Goal: Obtain resource: Download file/media

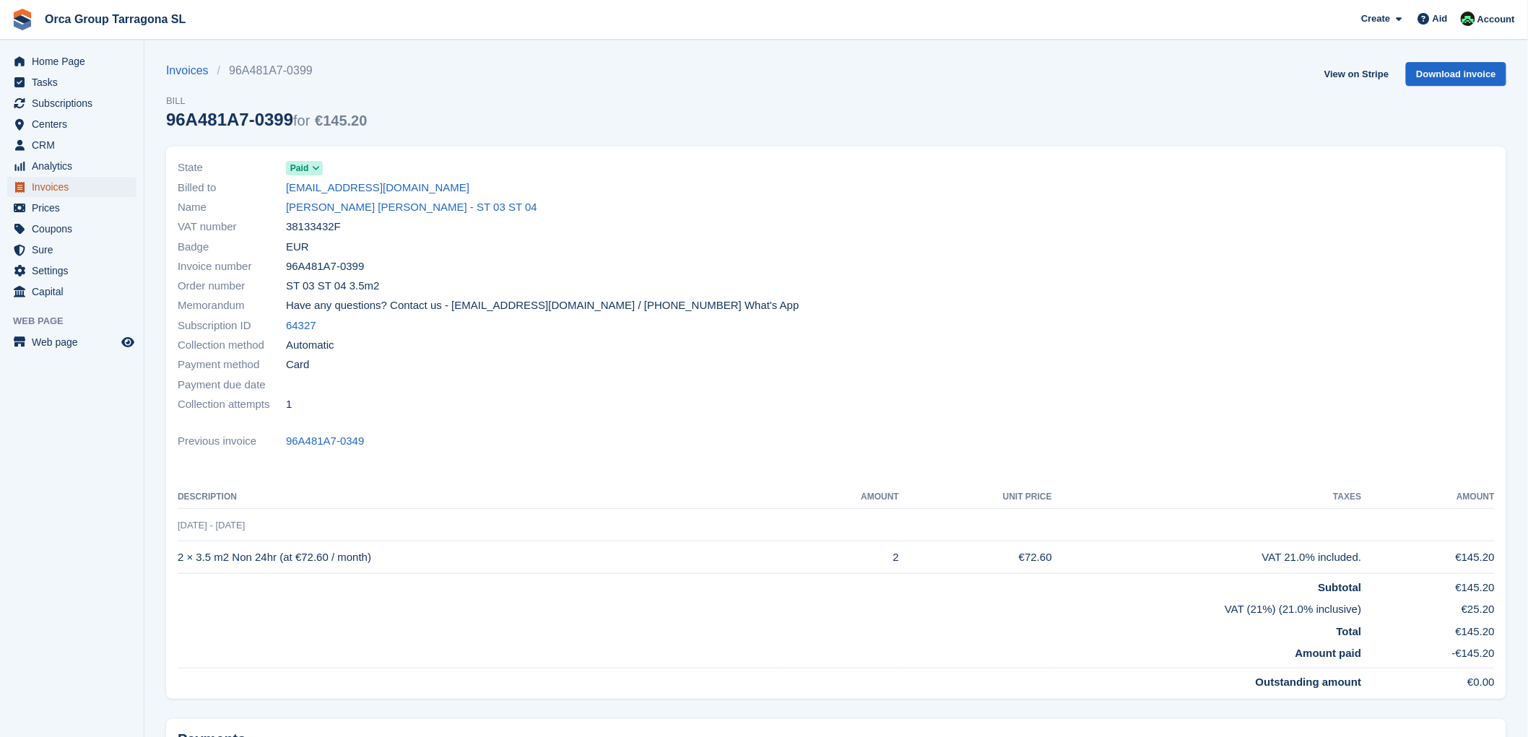
click at [62, 186] on font "Invoices" at bounding box center [50, 187] width 37 height 12
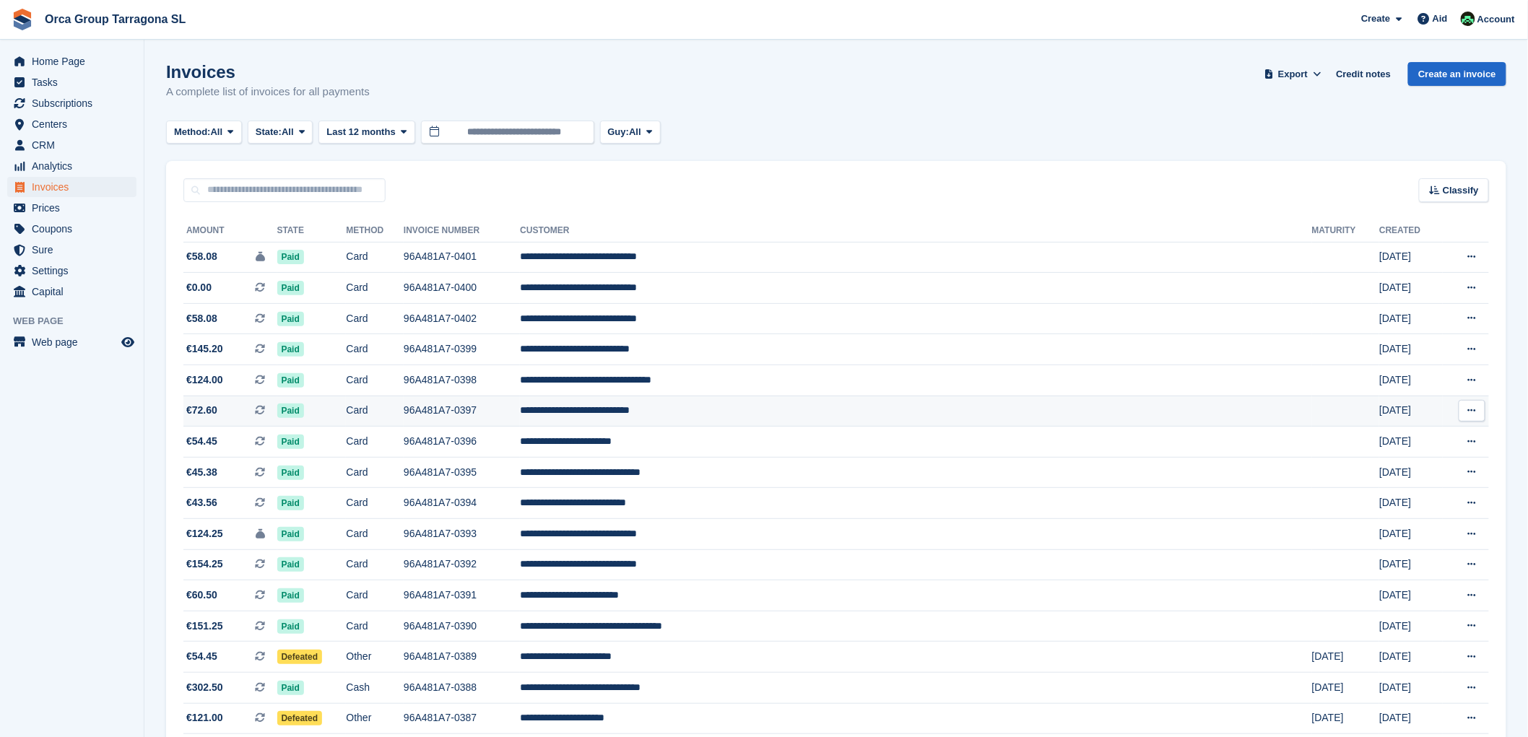
click at [1474, 412] on icon at bounding box center [1472, 410] width 8 height 9
click at [1396, 438] on font "Download PDF" at bounding box center [1394, 439] width 71 height 12
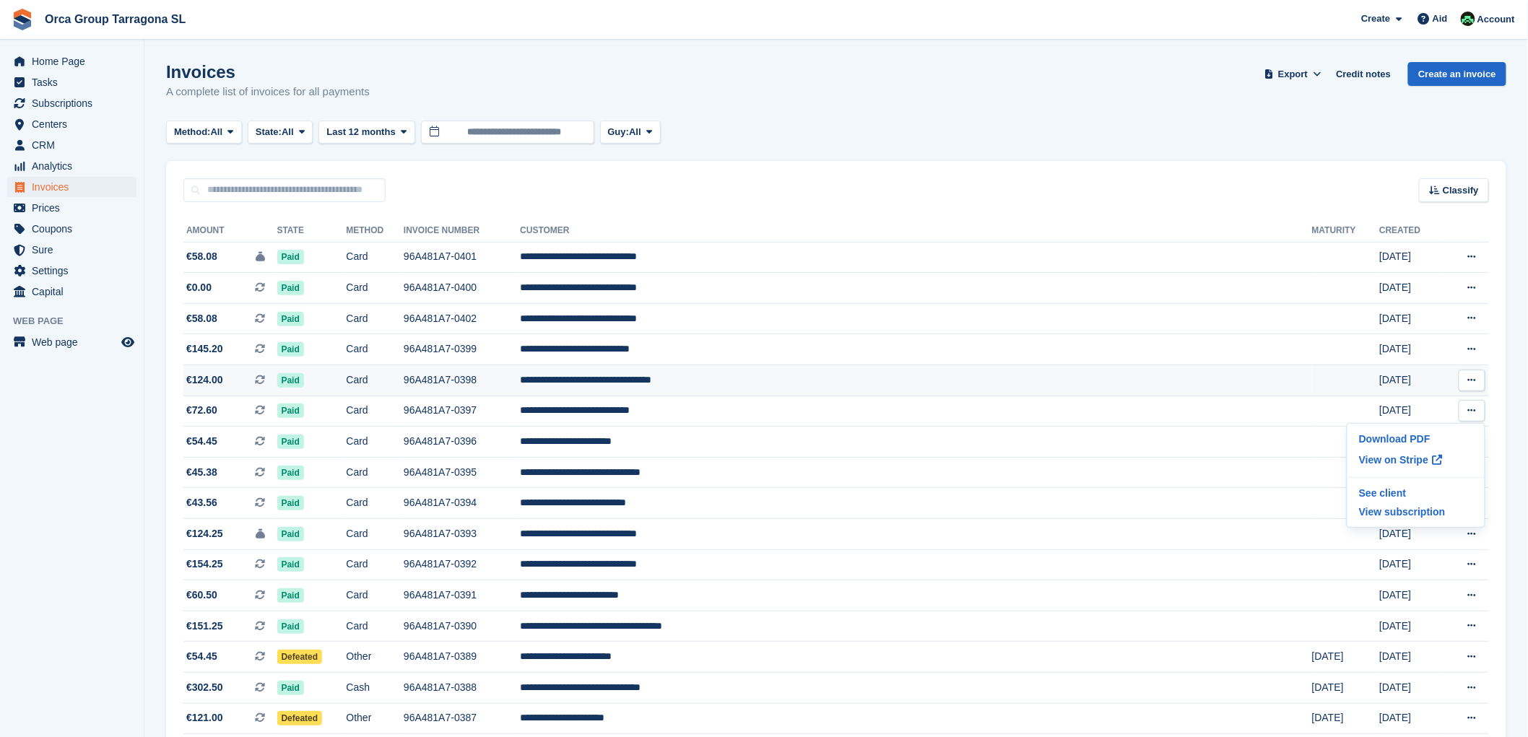
click at [1477, 381] on button at bounding box center [1472, 381] width 27 height 22
click at [1404, 409] on font "Download PDF" at bounding box center [1394, 409] width 71 height 12
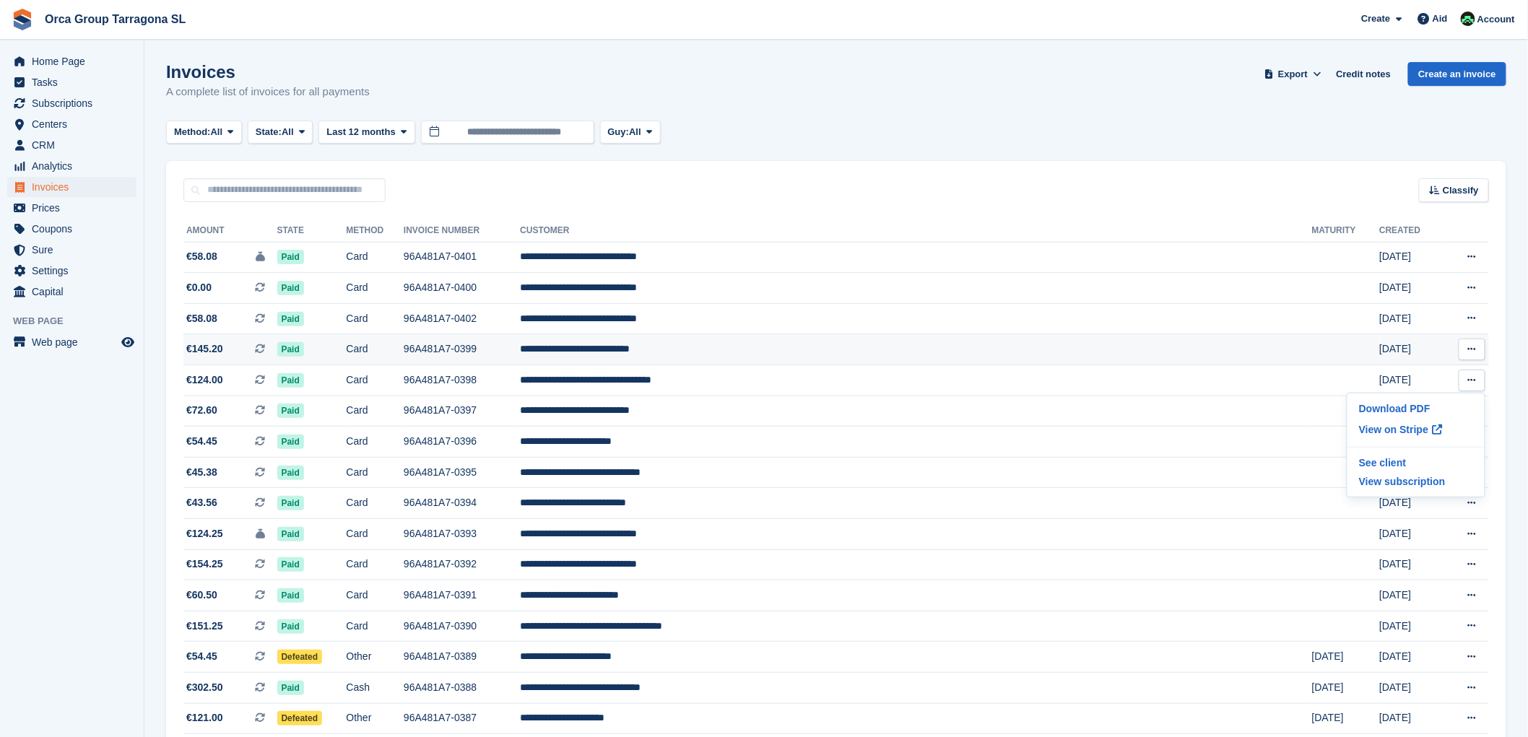
click at [1472, 351] on icon at bounding box center [1472, 348] width 8 height 9
click at [1378, 378] on font "Download PDF" at bounding box center [1394, 378] width 71 height 12
click at [1472, 349] on icon at bounding box center [1472, 348] width 8 height 9
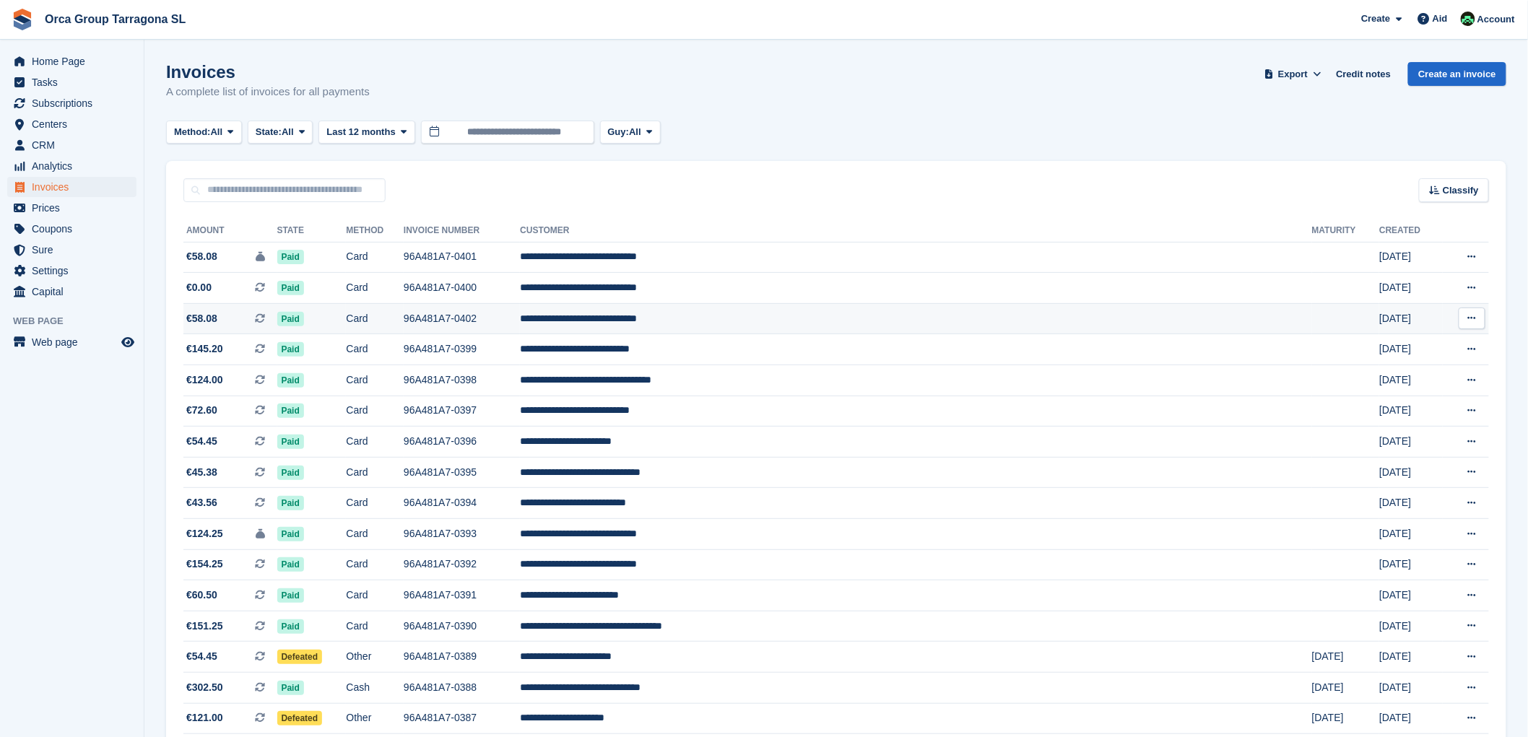
click at [1469, 319] on icon at bounding box center [1472, 317] width 8 height 9
click at [1363, 343] on font "Download PDF" at bounding box center [1394, 347] width 71 height 12
click at [1471, 290] on icon at bounding box center [1472, 287] width 8 height 9
click at [1401, 318] on font "Download PDF" at bounding box center [1394, 316] width 71 height 12
click at [1471, 253] on button at bounding box center [1472, 257] width 27 height 22
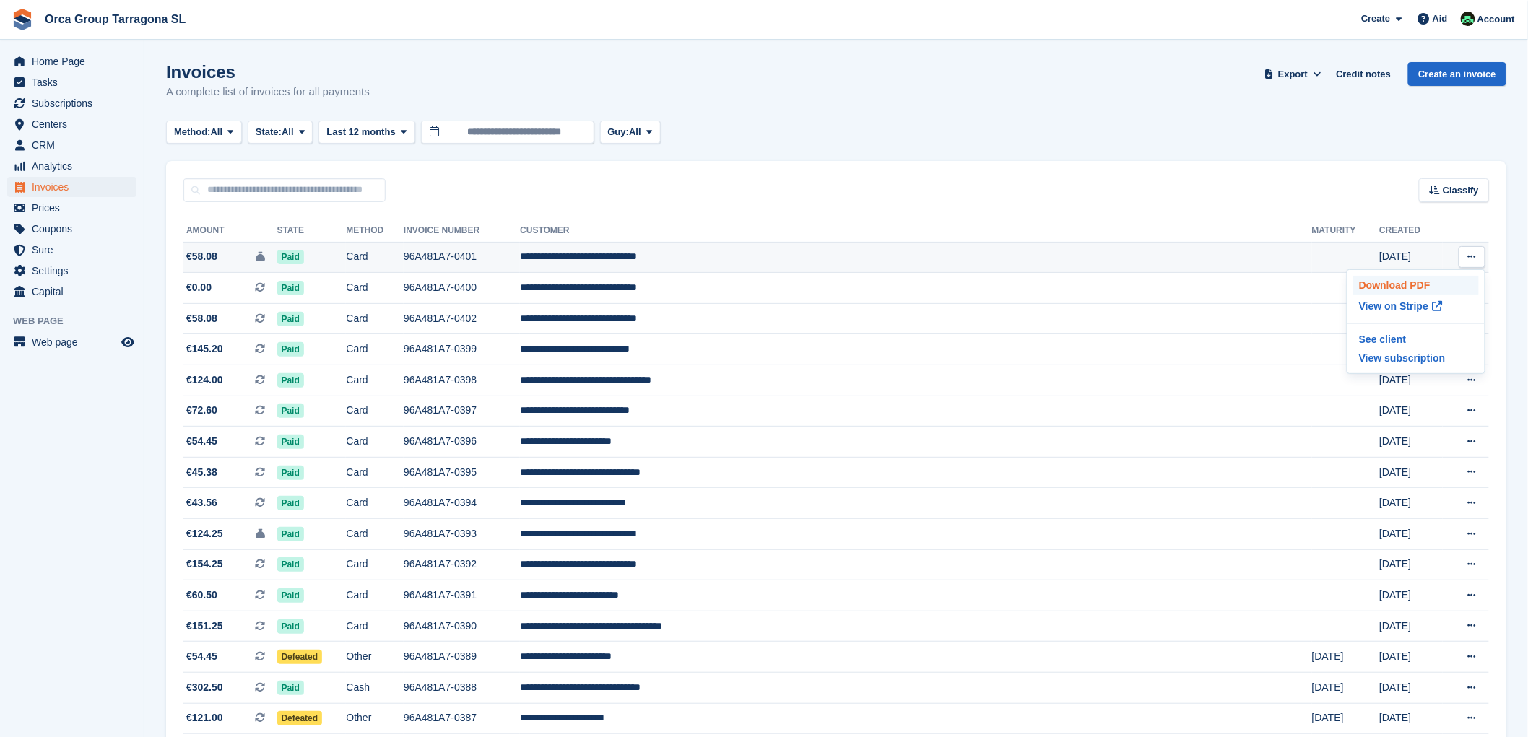
click at [1398, 282] on font "Download PDF" at bounding box center [1394, 285] width 71 height 12
click at [75, 183] on span "Invoices" at bounding box center [75, 187] width 87 height 20
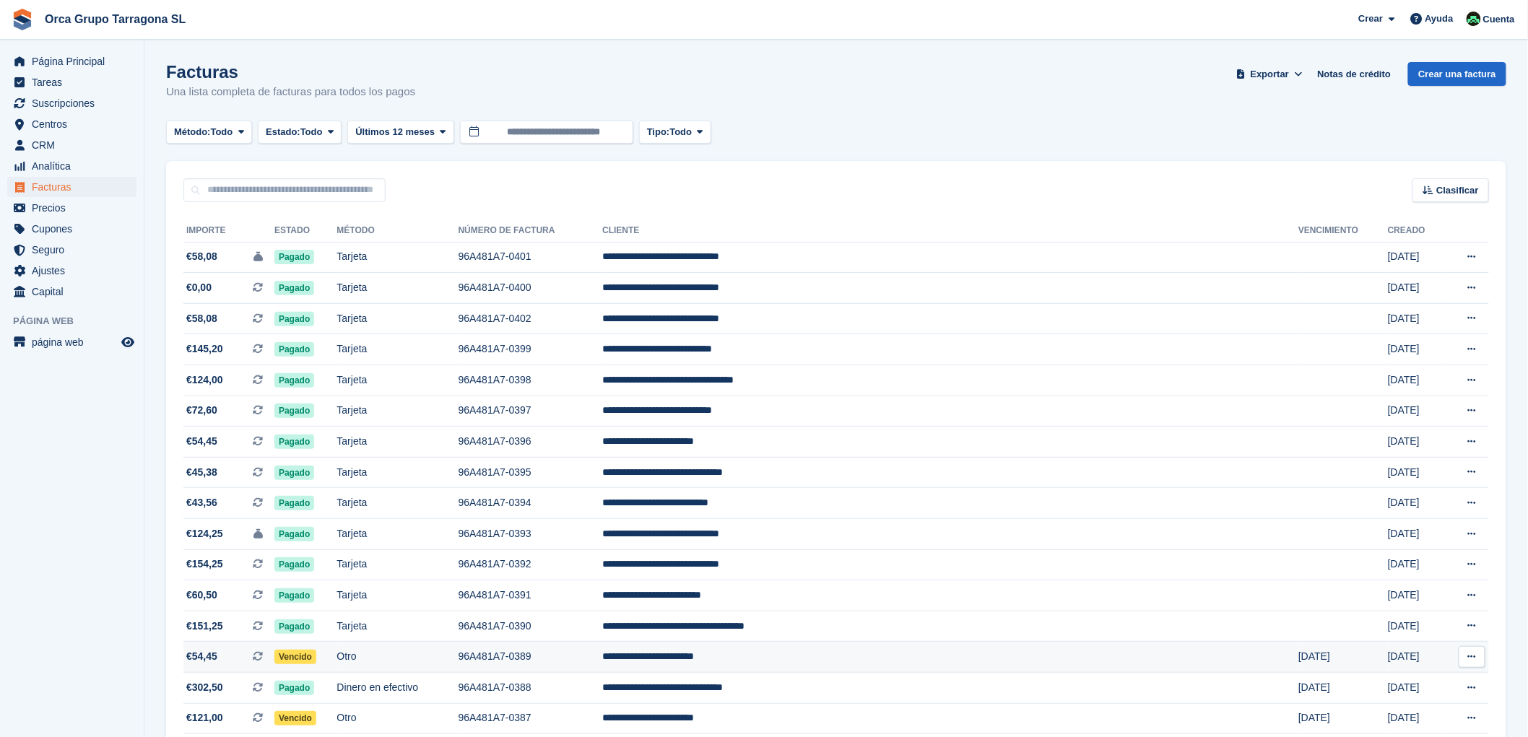
click at [849, 663] on td "**********" at bounding box center [950, 657] width 696 height 31
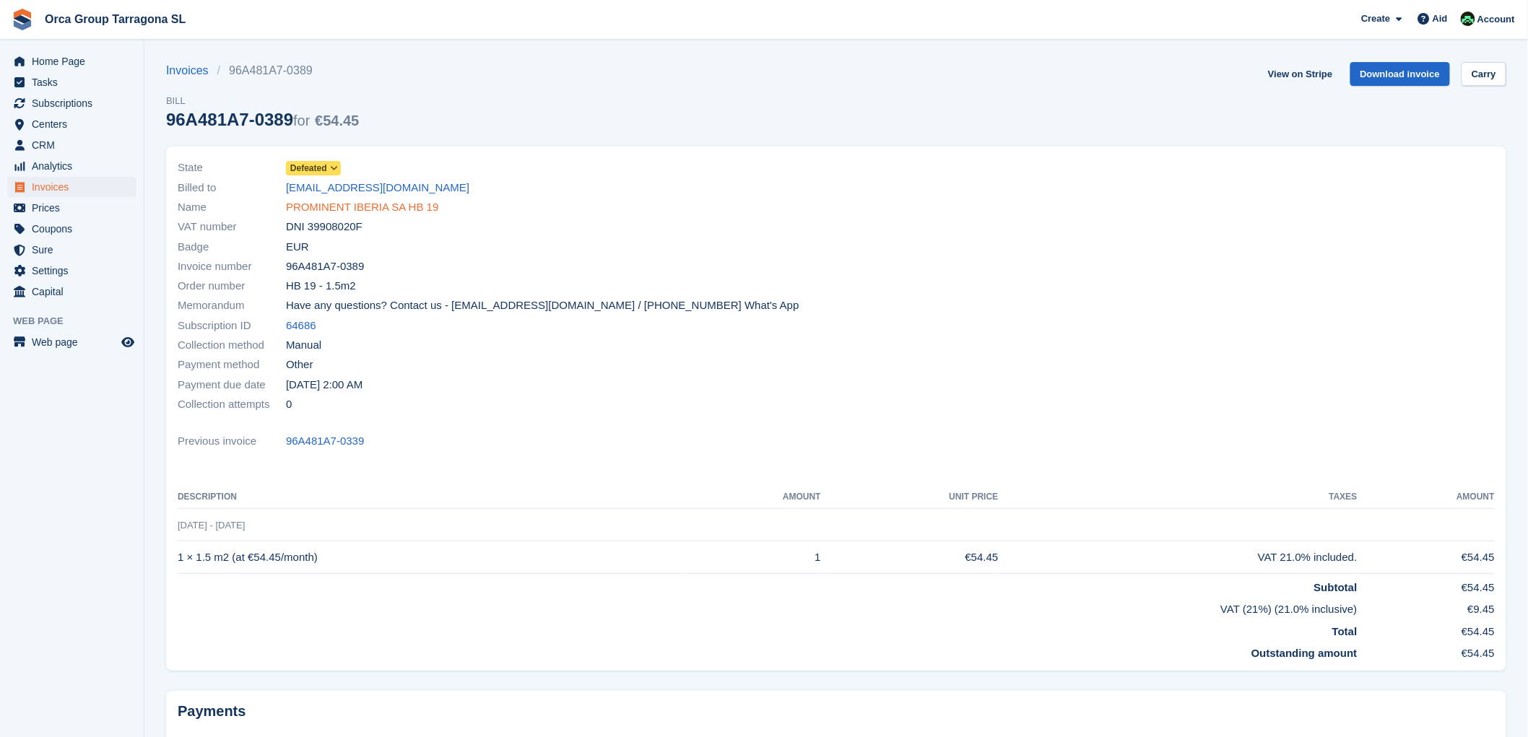
click at [347, 206] on font "PROMINENT IBERIA SA HB 19" at bounding box center [362, 207] width 152 height 12
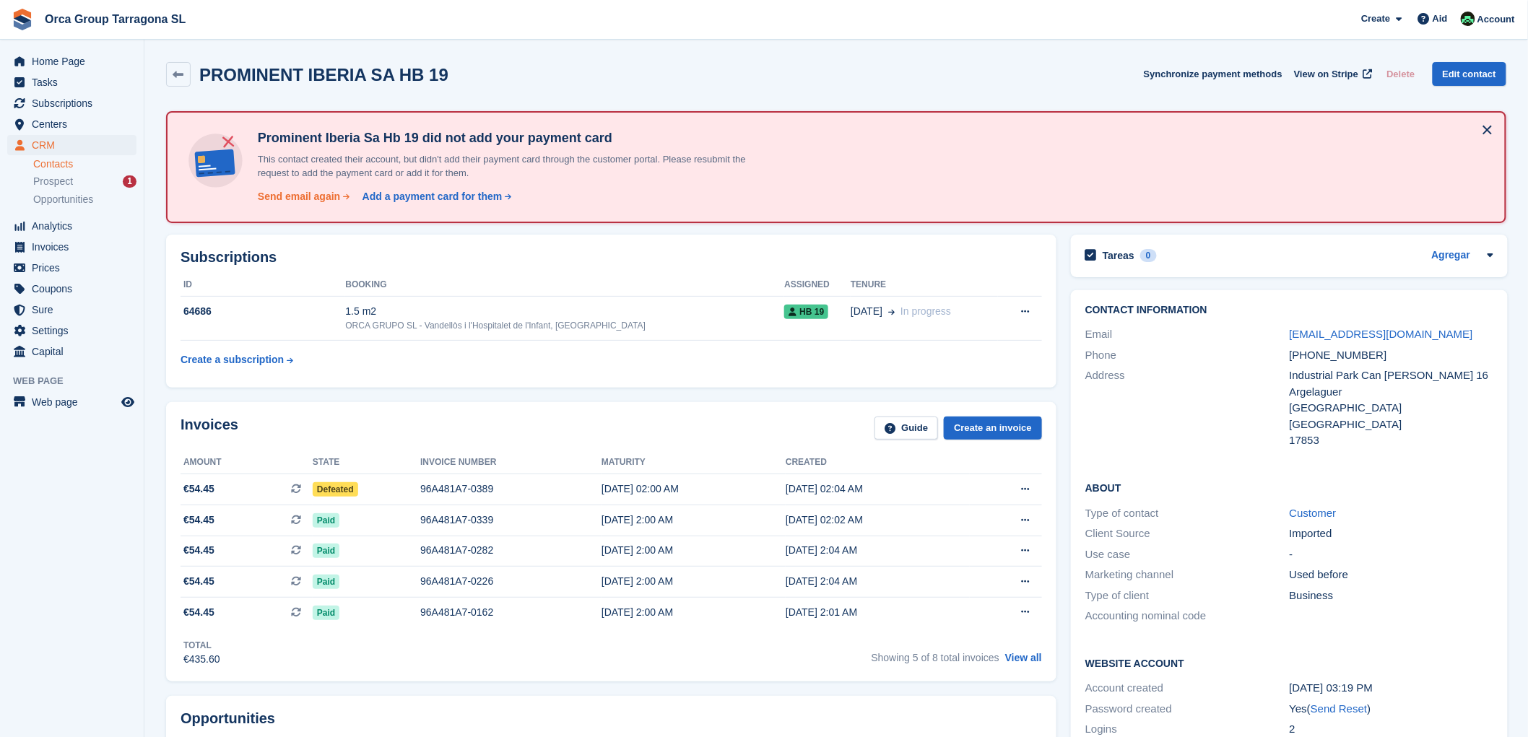
click at [285, 195] on font "Send email again" at bounding box center [299, 197] width 82 height 12
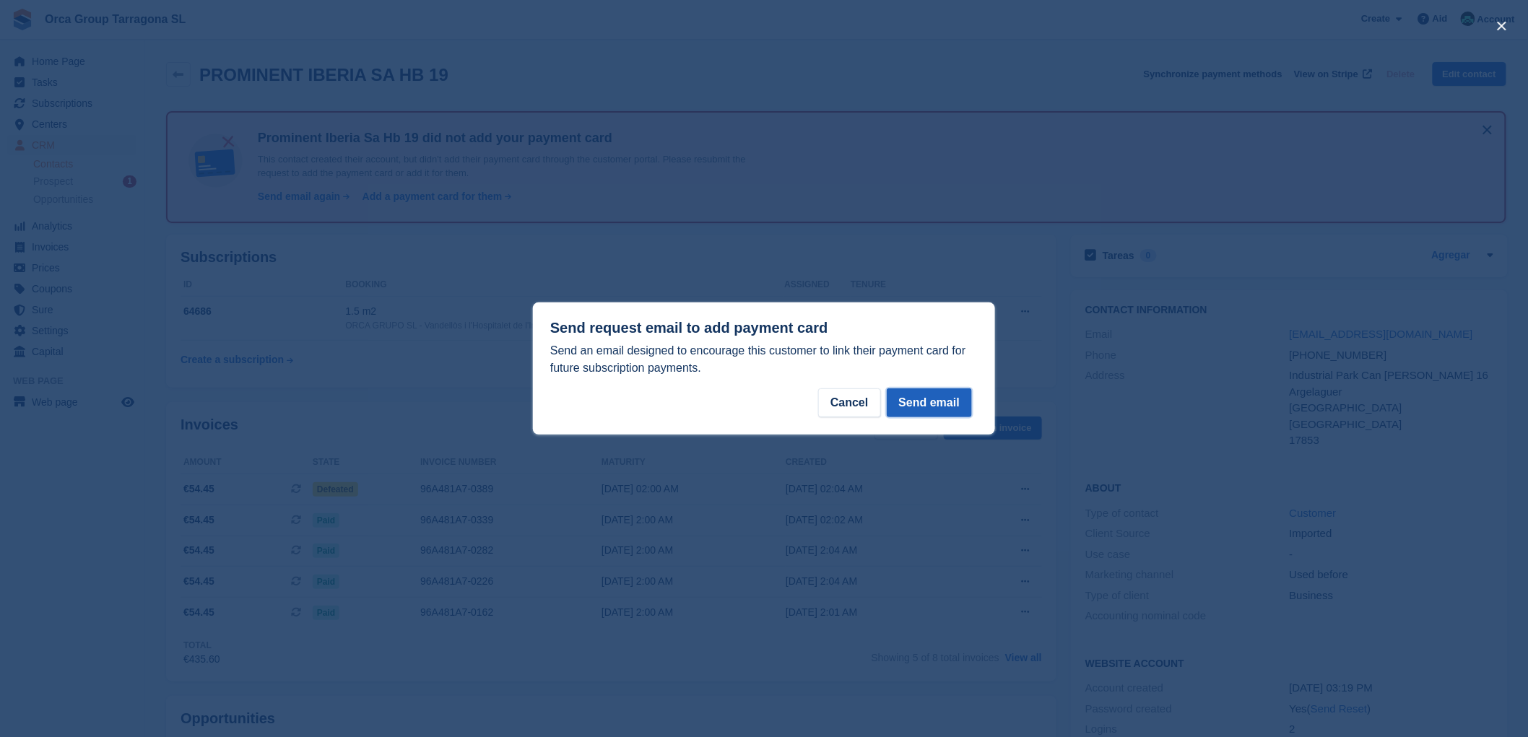
click at [955, 406] on font "Send email" at bounding box center [929, 402] width 61 height 12
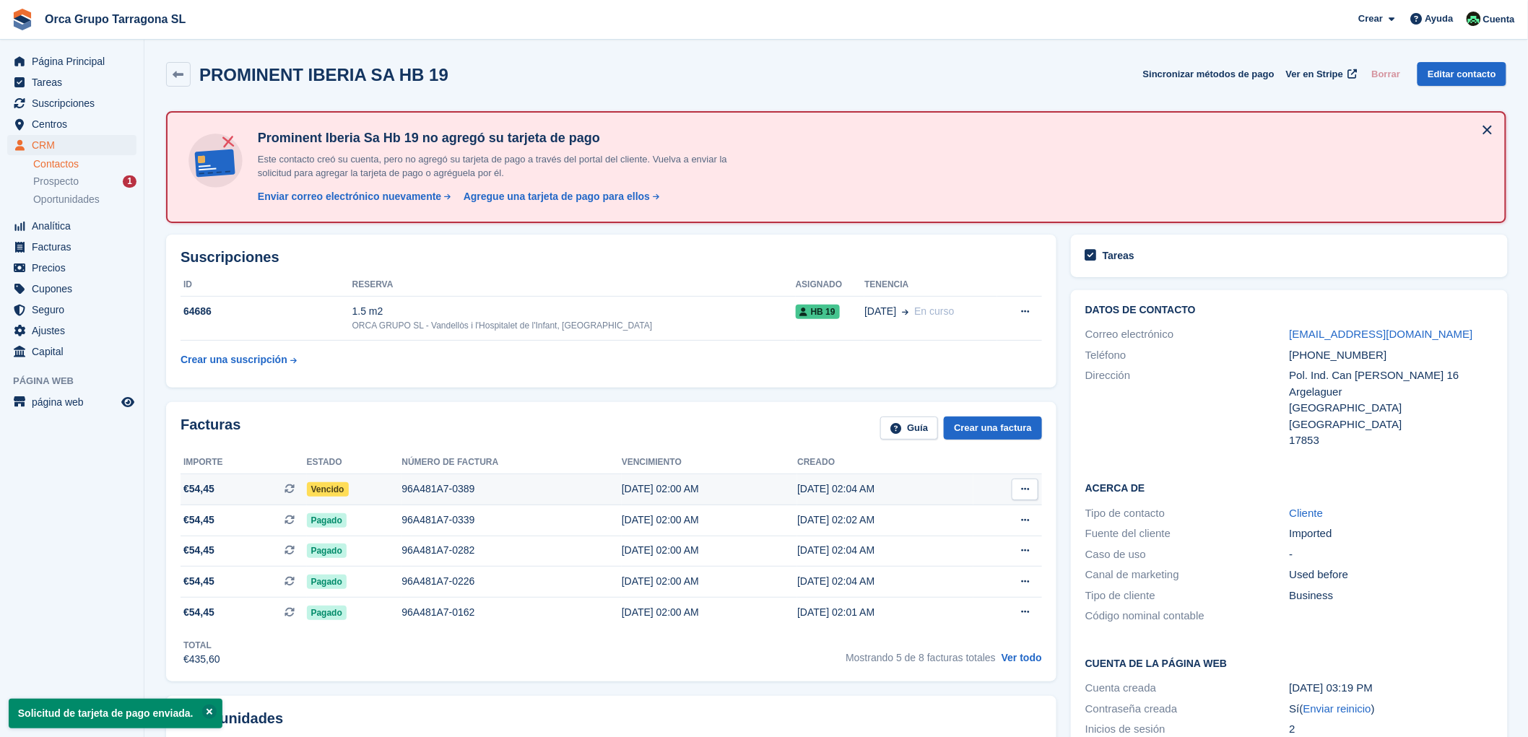
click at [1023, 487] on icon at bounding box center [1025, 488] width 8 height 9
click at [915, 518] on p "Descargar PDF" at bounding box center [969, 517] width 126 height 19
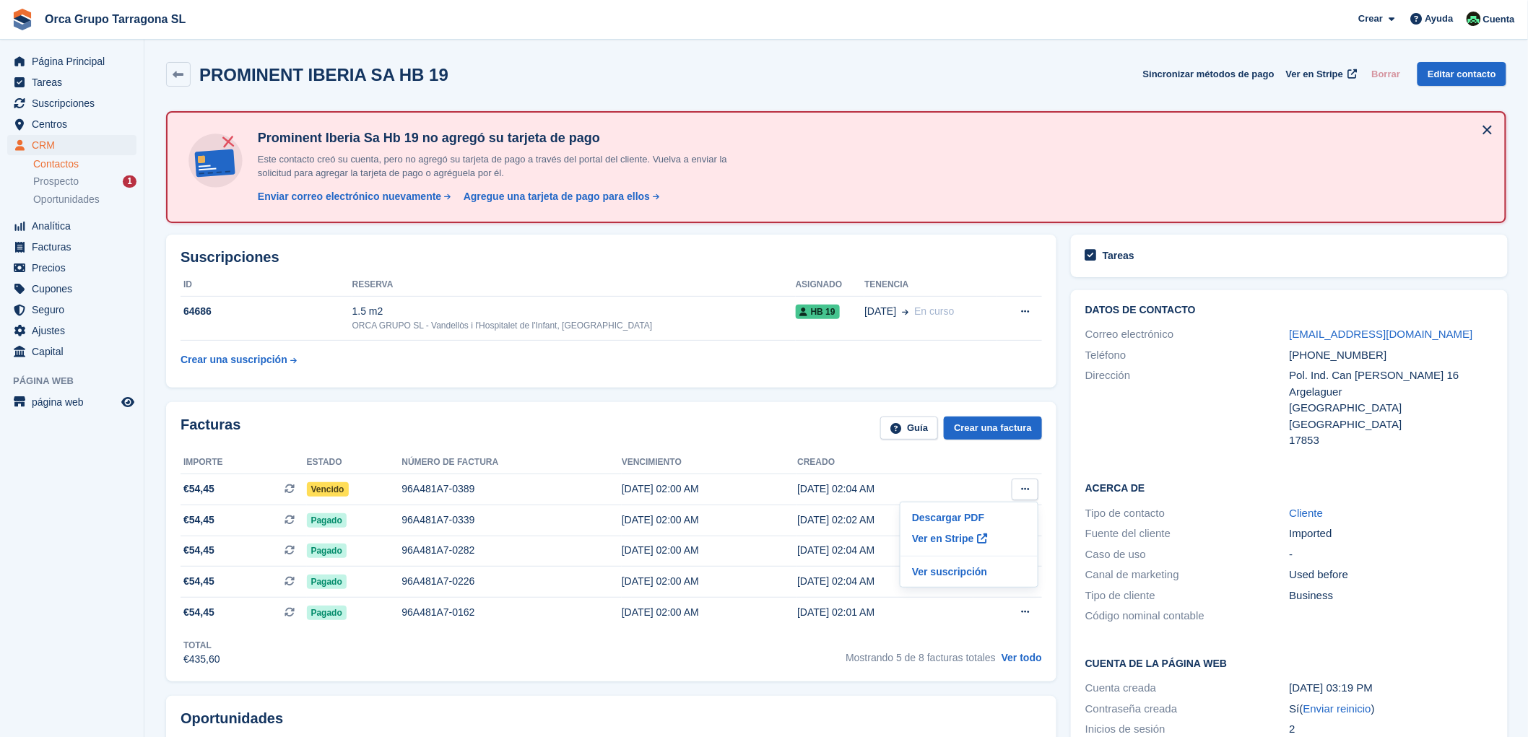
drag, startPoint x: 1456, startPoint y: 326, endPoint x: 1272, endPoint y: 334, distance: 184.3
click at [1272, 334] on div "Correo electrónico bernacer.astrid@prominent.com" at bounding box center [1289, 334] width 408 height 21
copy div "Correo electrónico bernacer.astrid@prominent.com"
click at [73, 247] on span "Facturas" at bounding box center [75, 247] width 87 height 20
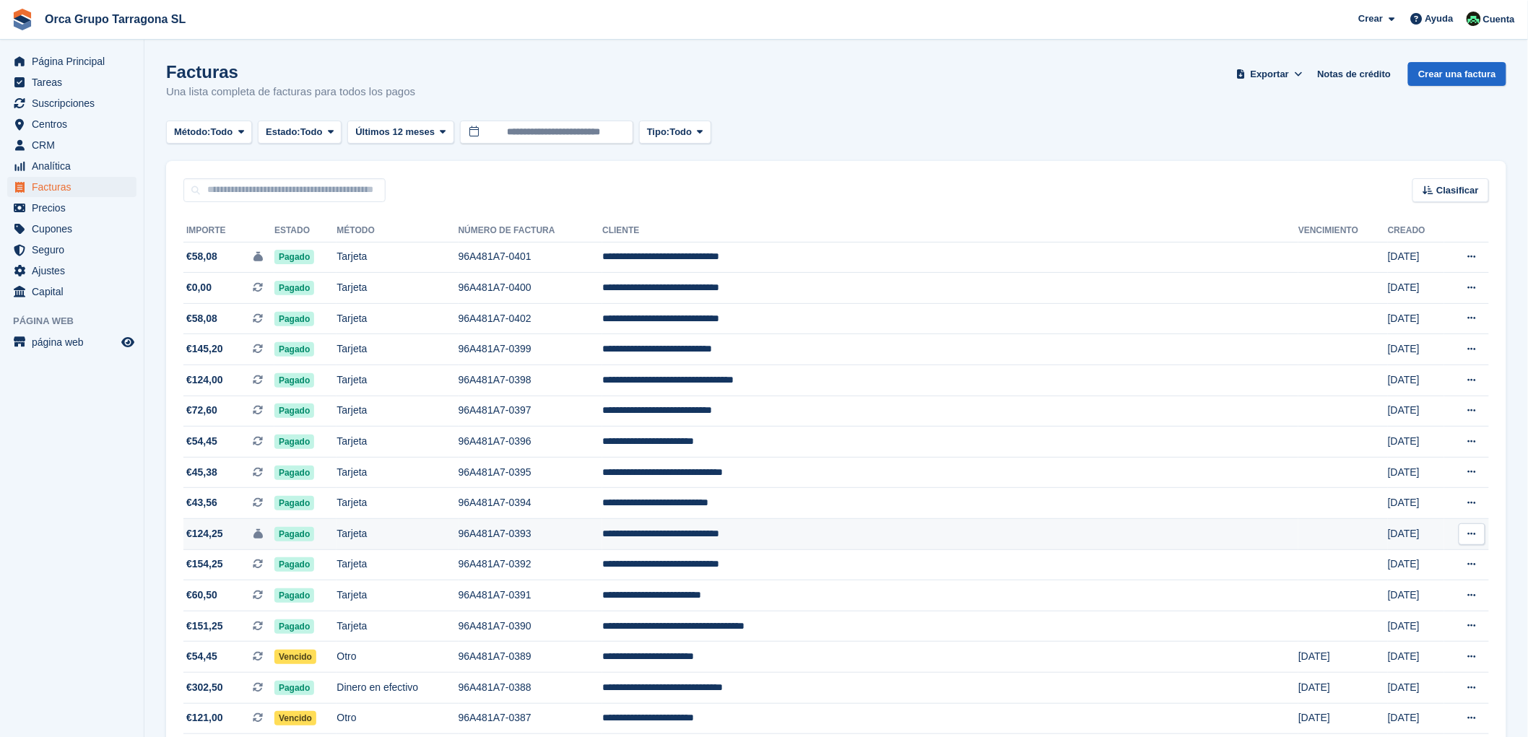
scroll to position [321, 0]
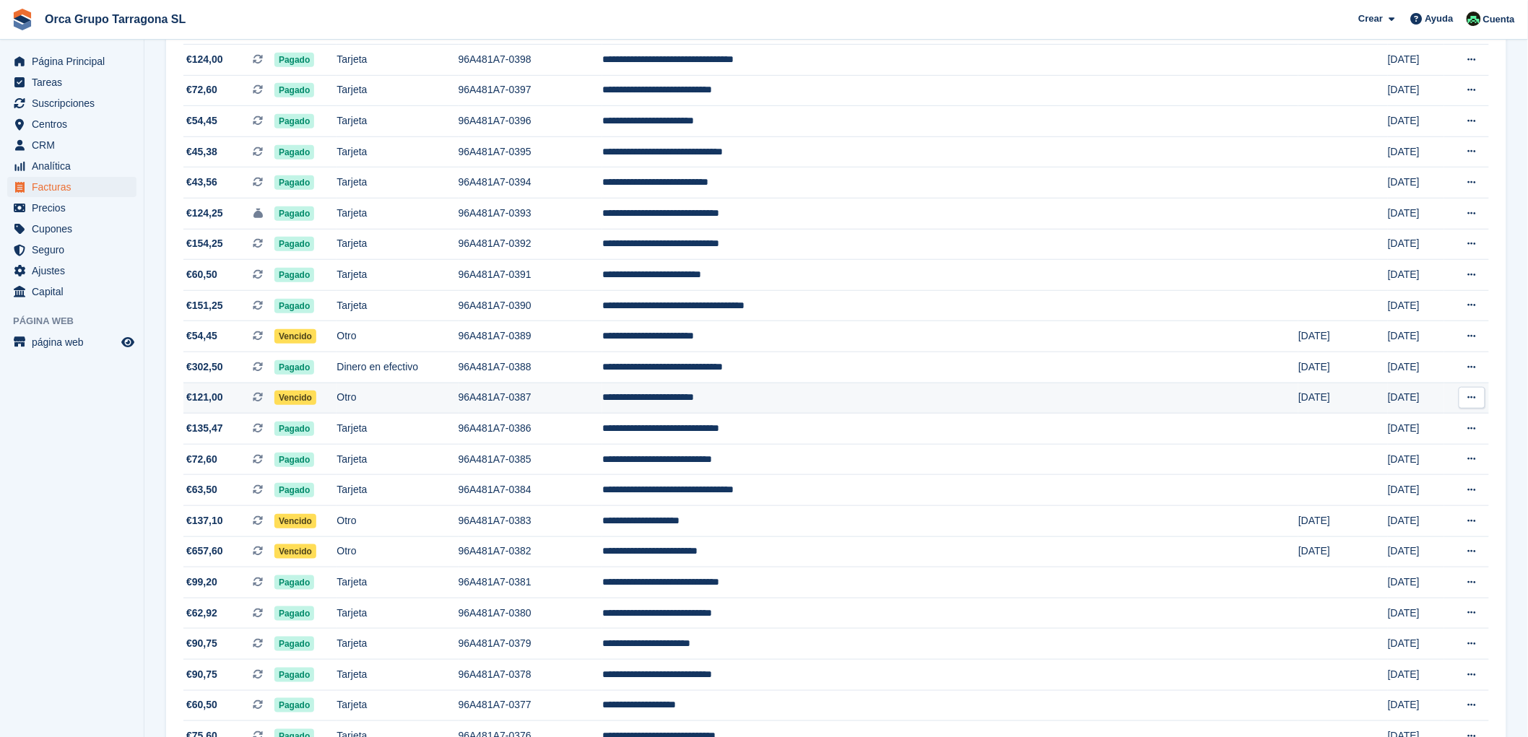
click at [796, 401] on td "**********" at bounding box center [950, 398] width 696 height 31
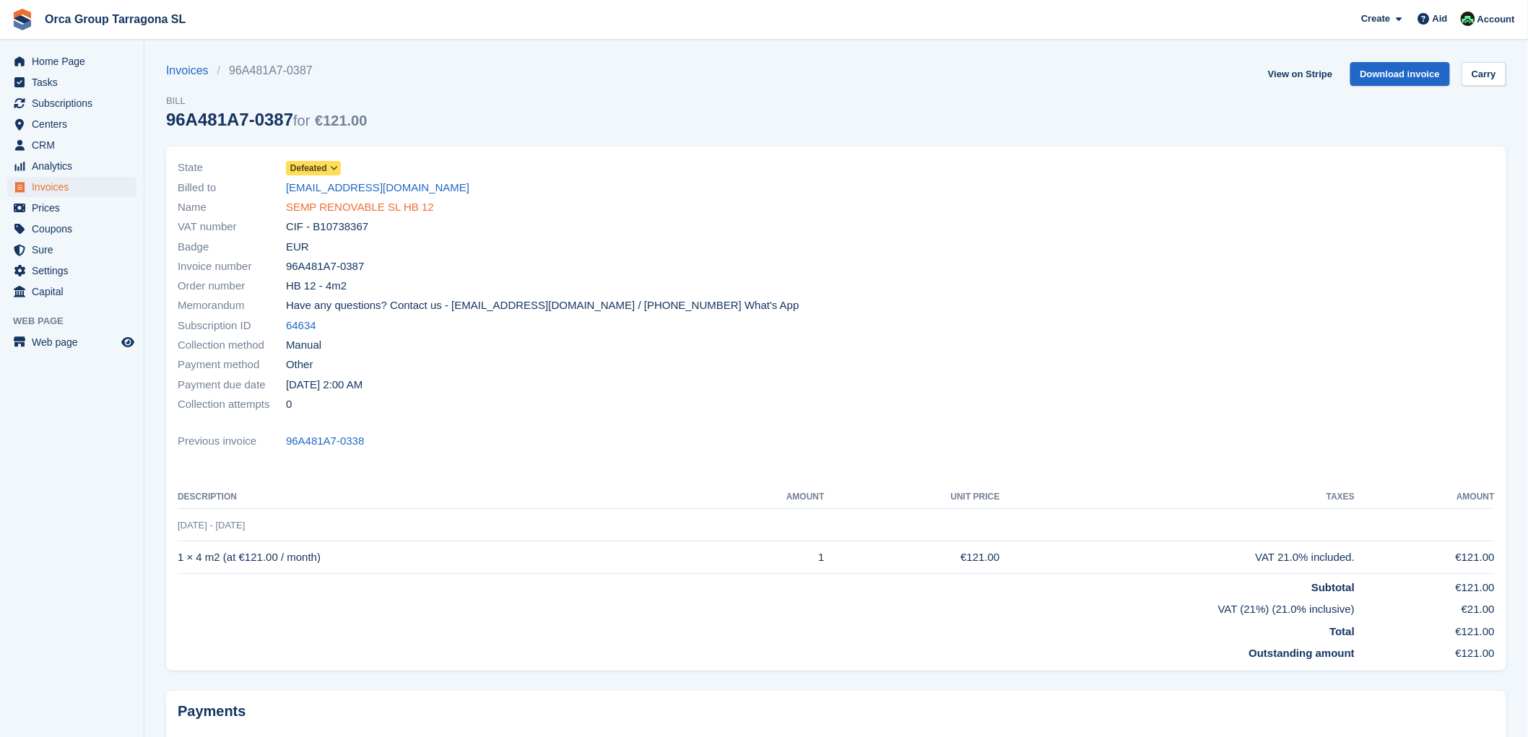
click at [385, 208] on font "SEMP RENOVABLE SL HB 12" at bounding box center [360, 207] width 148 height 12
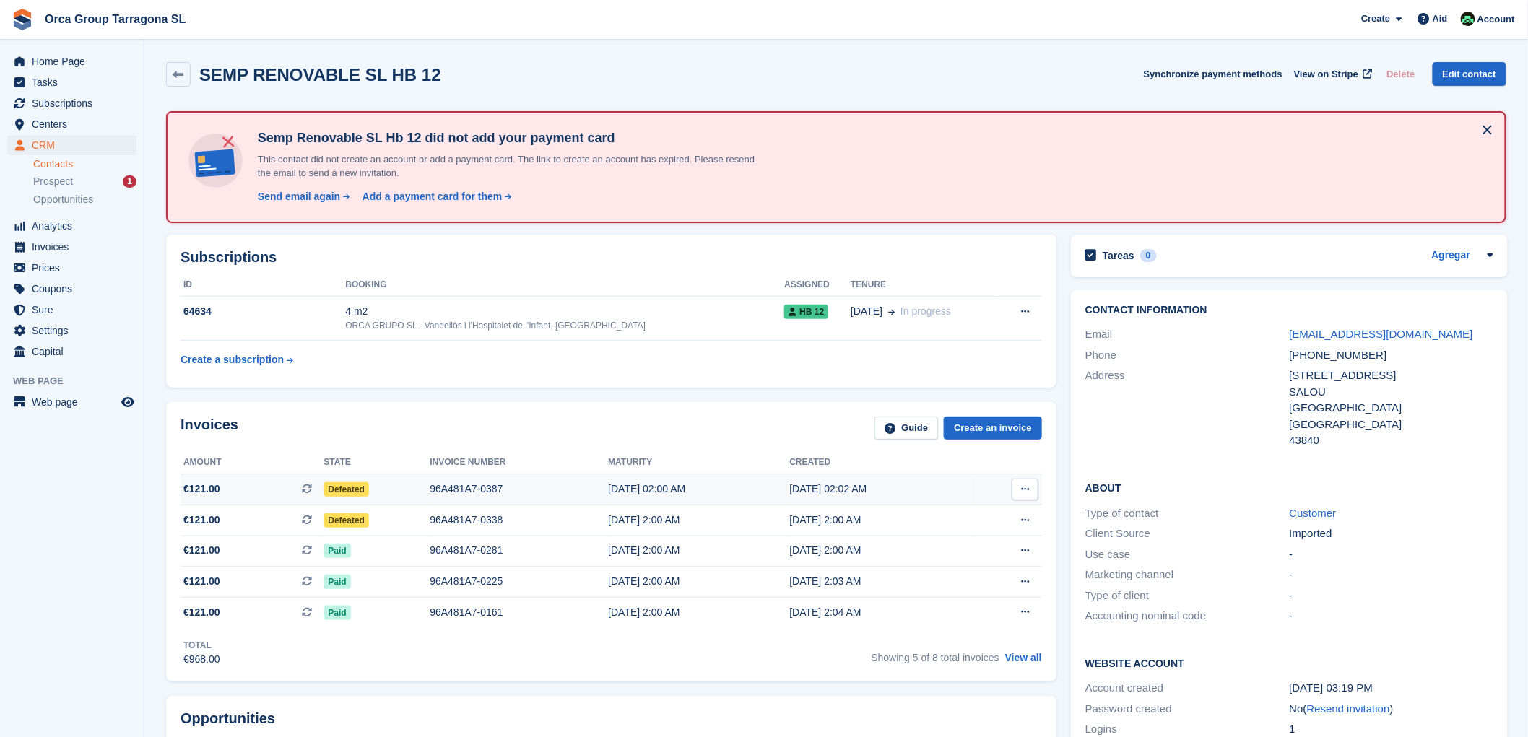
drag, startPoint x: 871, startPoint y: 513, endPoint x: 181, endPoint y: 478, distance: 691.2
click at [181, 478] on tbody "€121.00 Esta es una factura de suscripción recurrente. Defeated 96A481A7-0387 0…" at bounding box center [611, 550] width 861 height 153
copy tbody "€121.00 Esta es una factura de suscripción recurrente. Defeated 96A481A7-0387 0…"
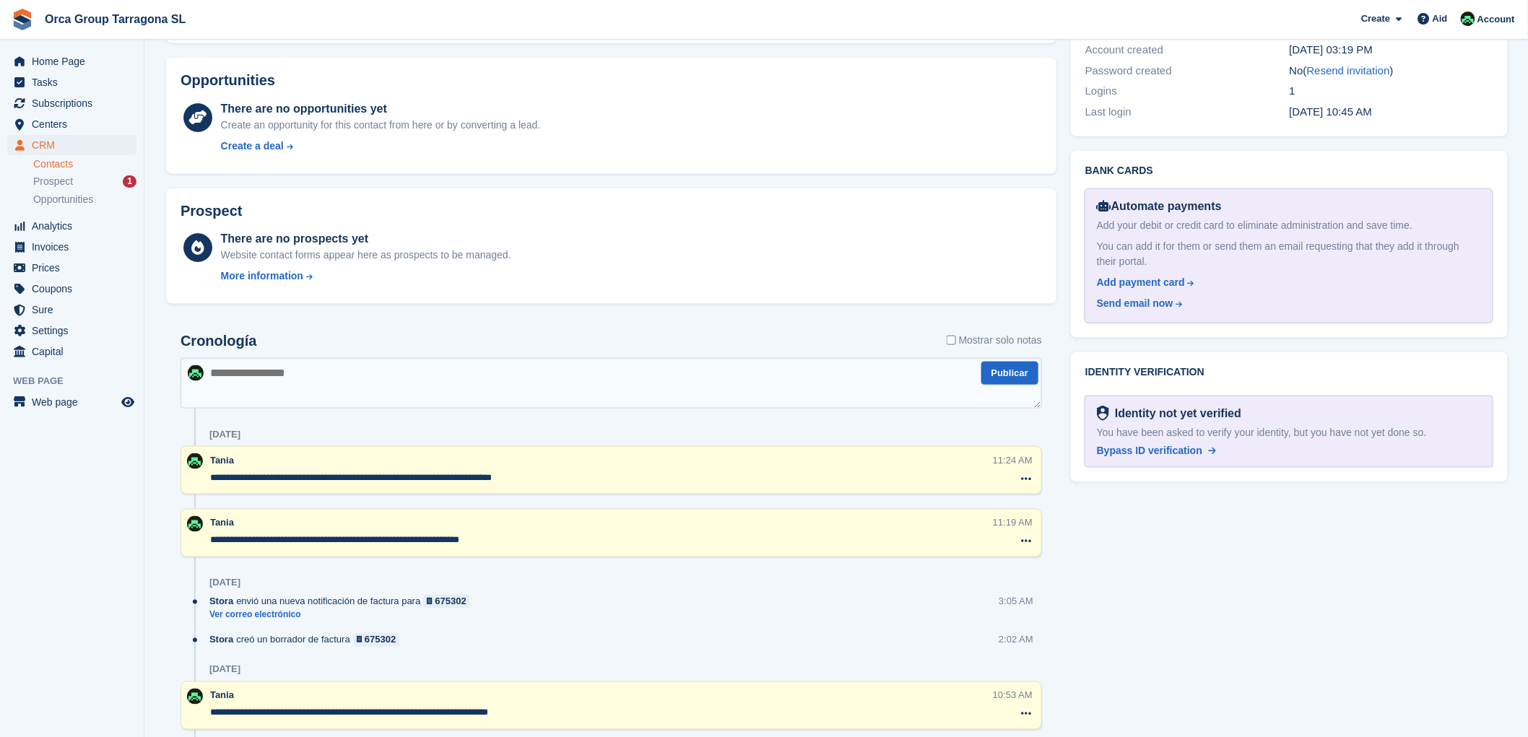
scroll to position [561, 0]
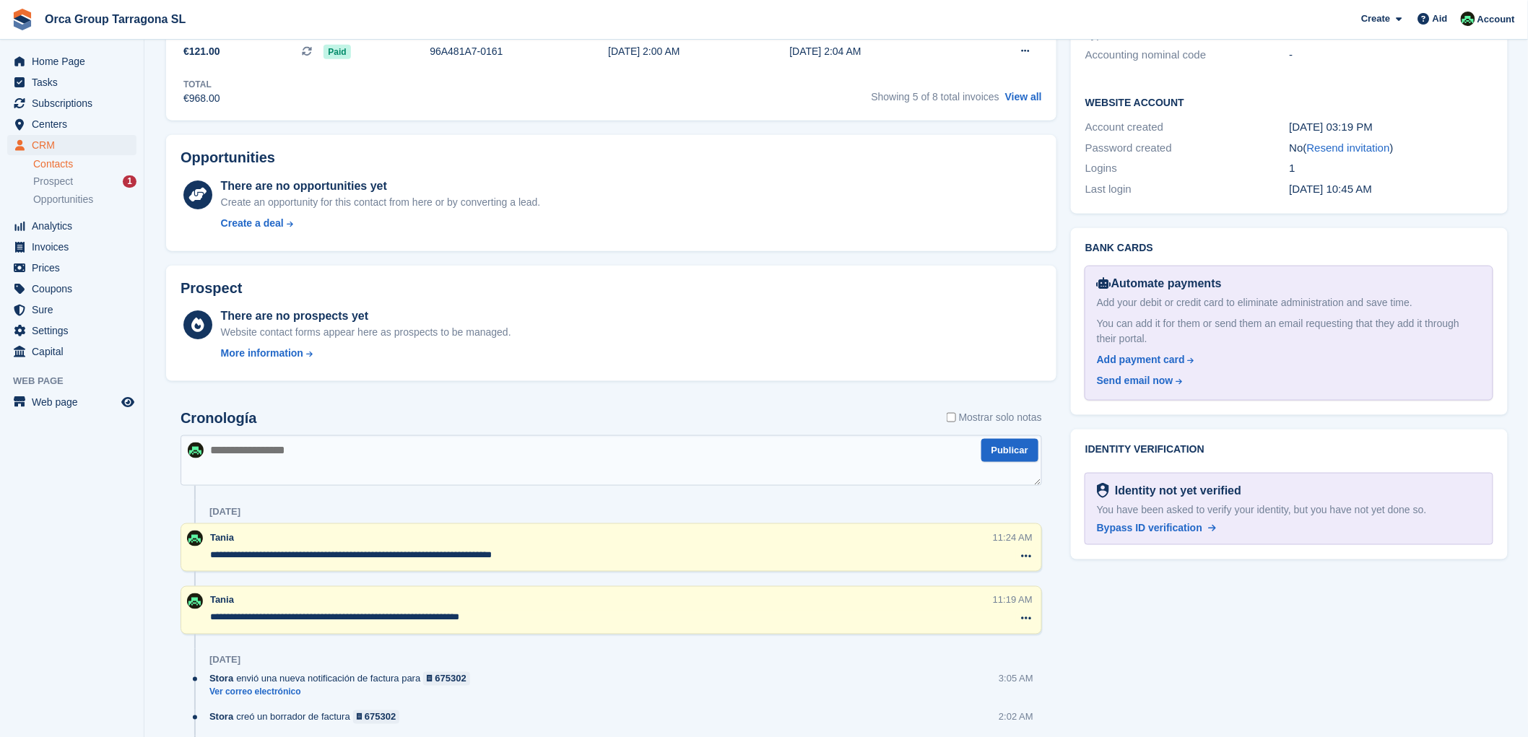
click at [221, 470] on textarea at bounding box center [611, 460] width 861 height 51
click at [331, 450] on textarea "**********" at bounding box center [611, 460] width 861 height 51
click at [482, 455] on textarea "**********" at bounding box center [611, 460] width 861 height 51
type textarea "**********"
click at [1008, 449] on button "Publicar" at bounding box center [1009, 451] width 57 height 24
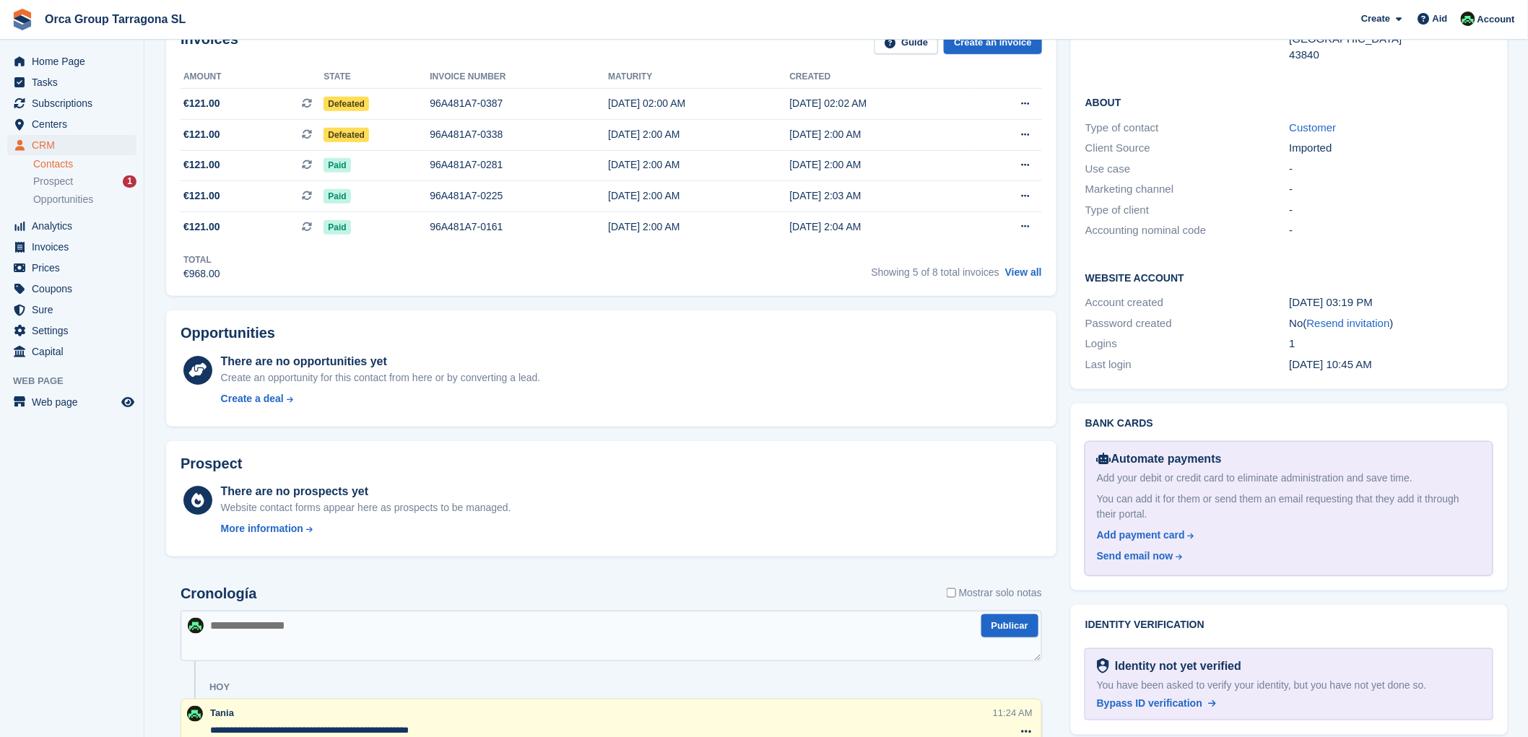
scroll to position [240, 0]
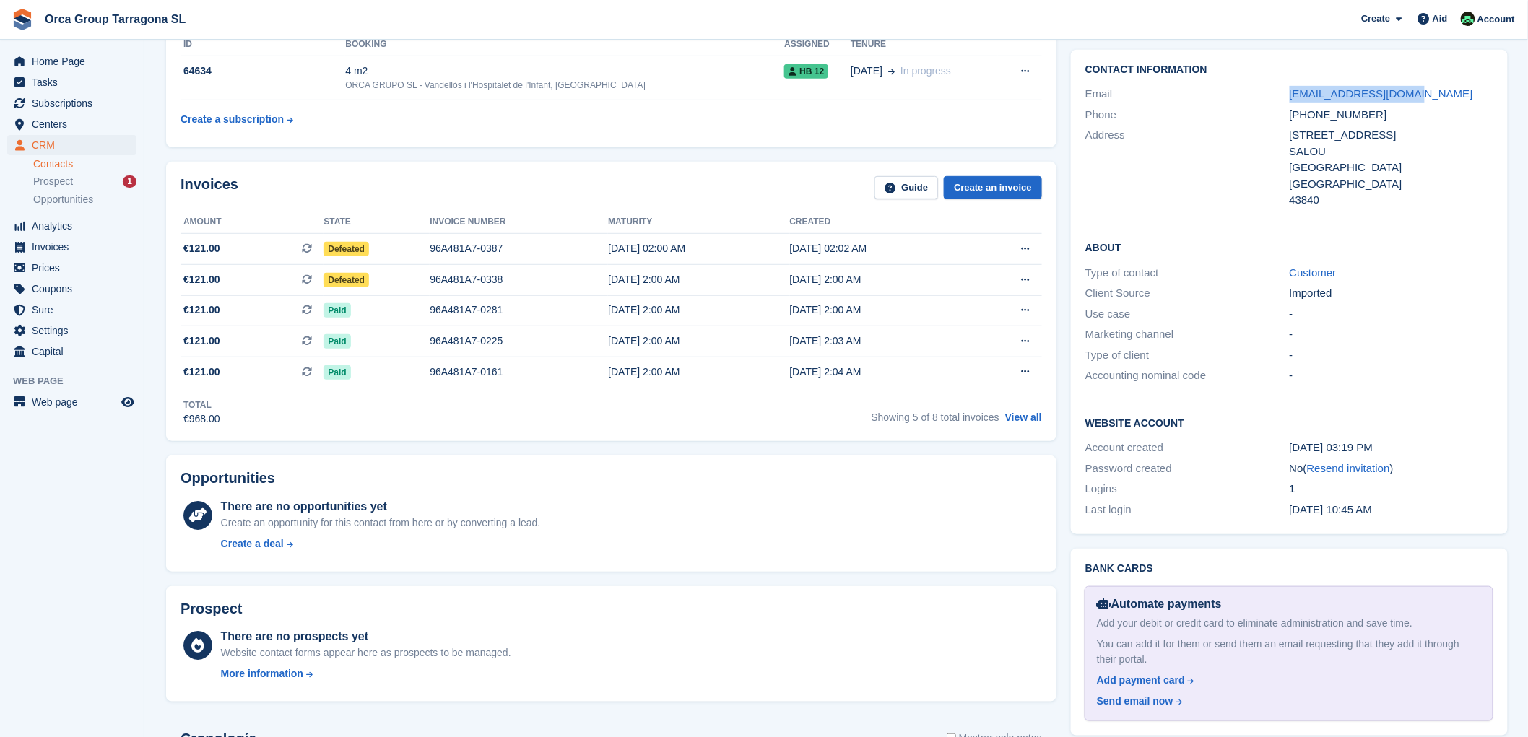
drag, startPoint x: 1430, startPoint y: 84, endPoint x: 1287, endPoint y: 90, distance: 143.1
click at [1287, 90] on div "Email admin@sempenergia.com" at bounding box center [1289, 94] width 408 height 21
copy div "admin@sempenergia.com"
click at [63, 248] on font "Invoices" at bounding box center [50, 247] width 37 height 12
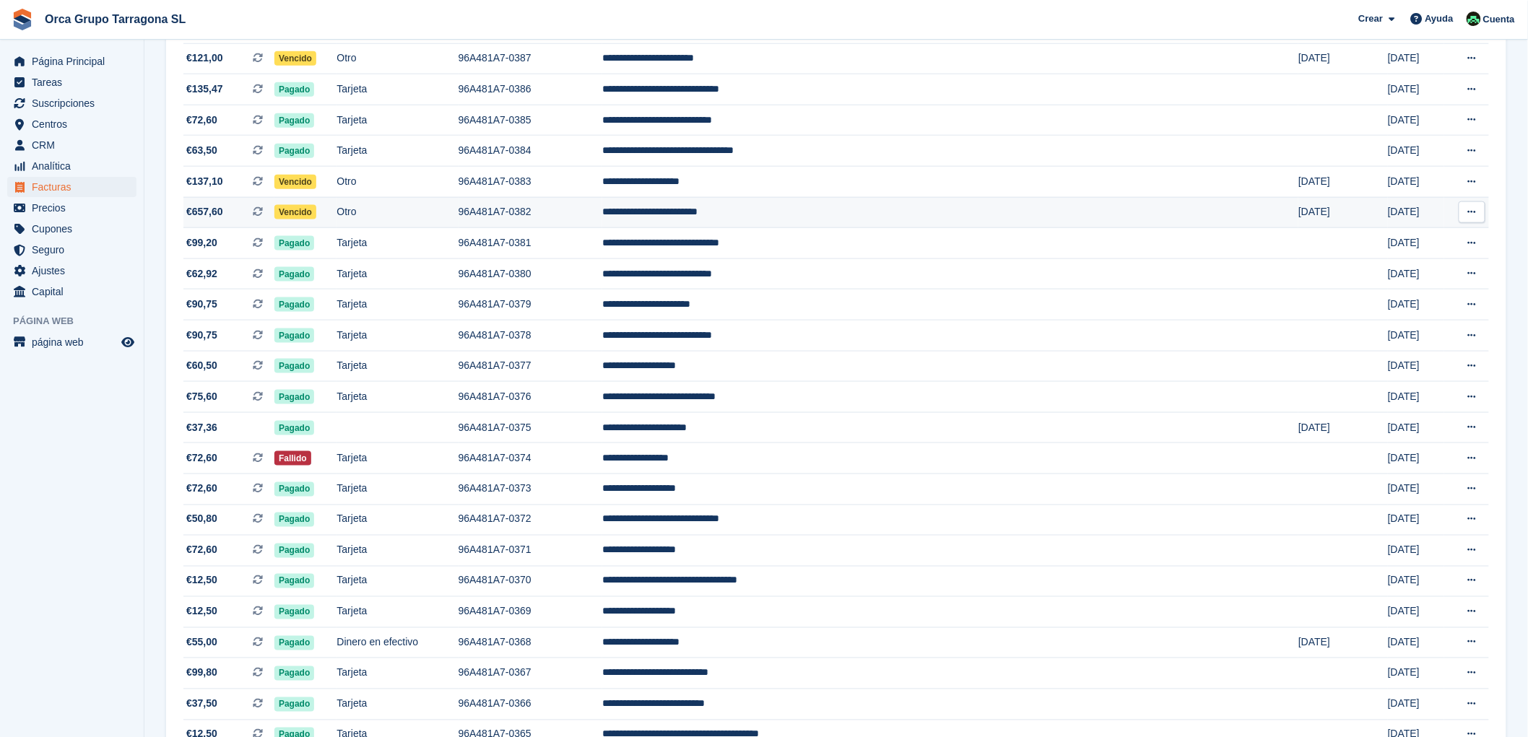
scroll to position [722, 0]
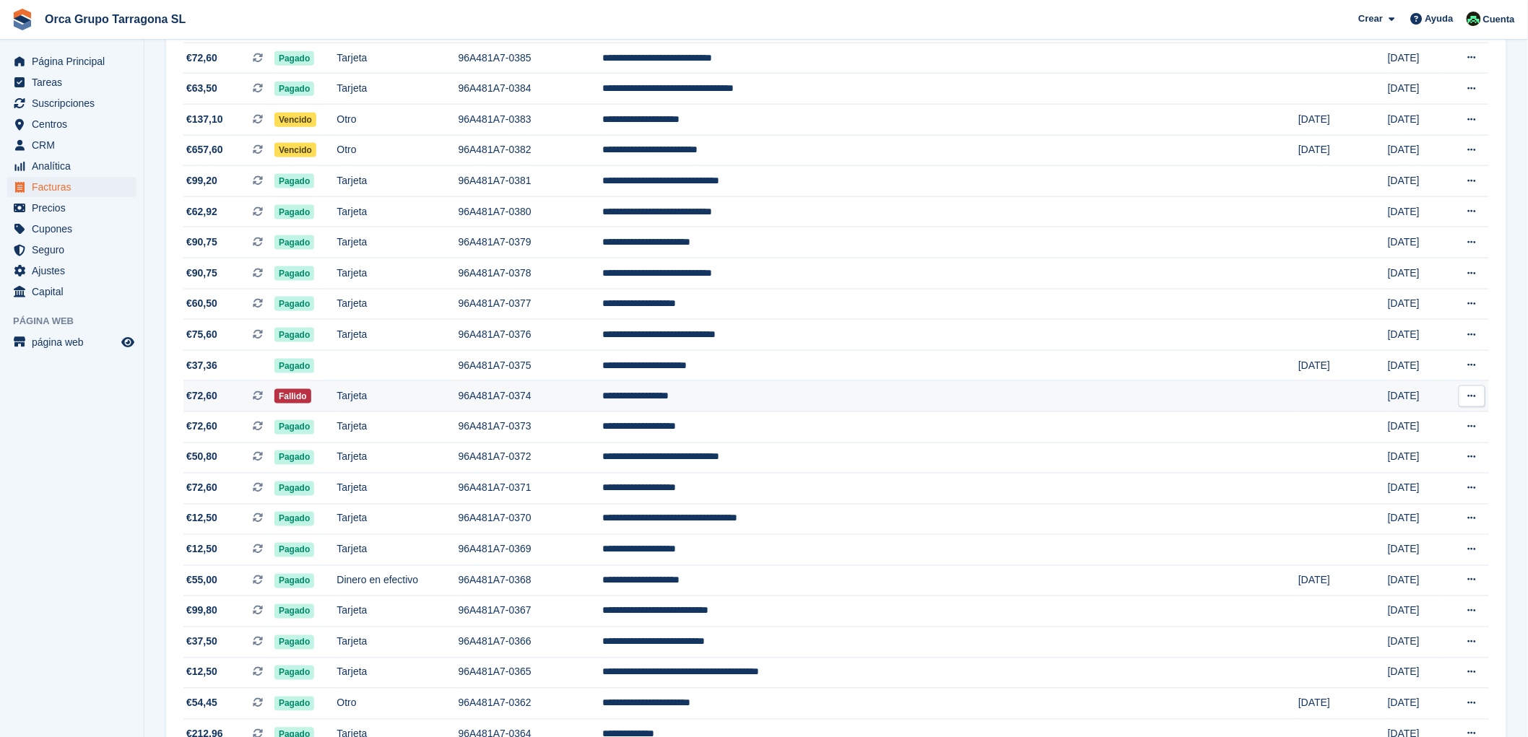
click at [814, 401] on td "**********" at bounding box center [950, 396] width 696 height 31
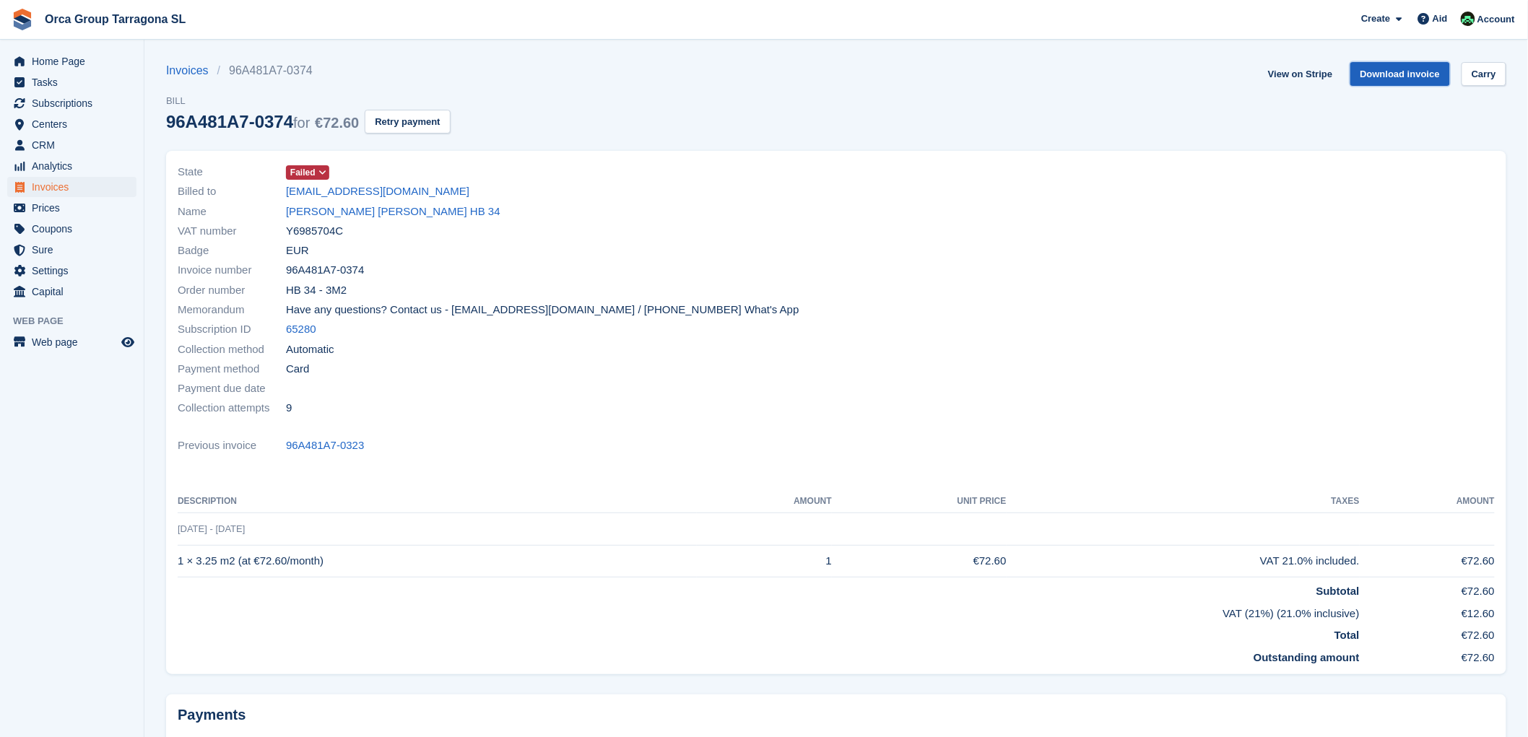
click at [1384, 74] on font "Download invoice" at bounding box center [1400, 74] width 80 height 11
click at [334, 214] on font "[PERSON_NAME] [PERSON_NAME] HB 34" at bounding box center [393, 211] width 214 height 12
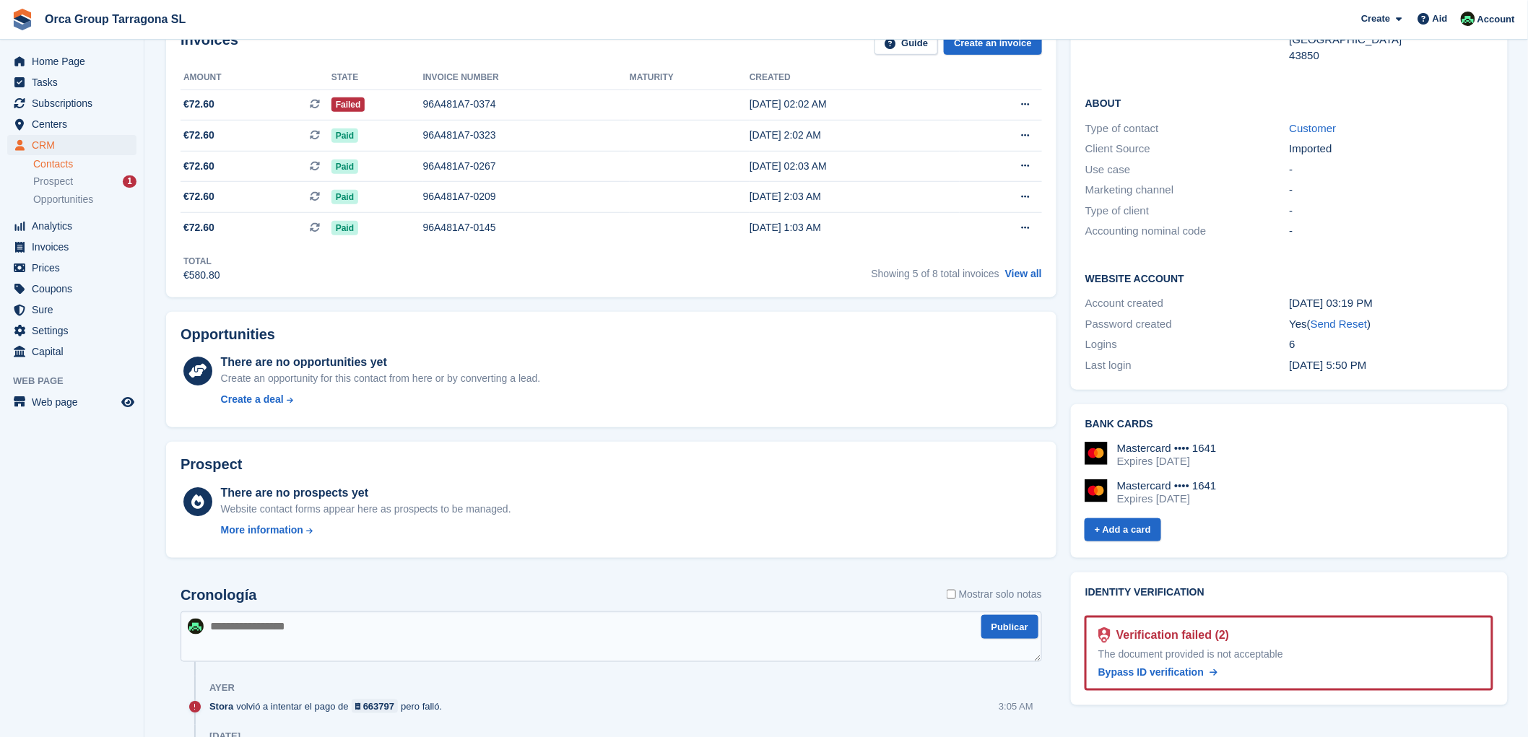
scroll to position [401, 0]
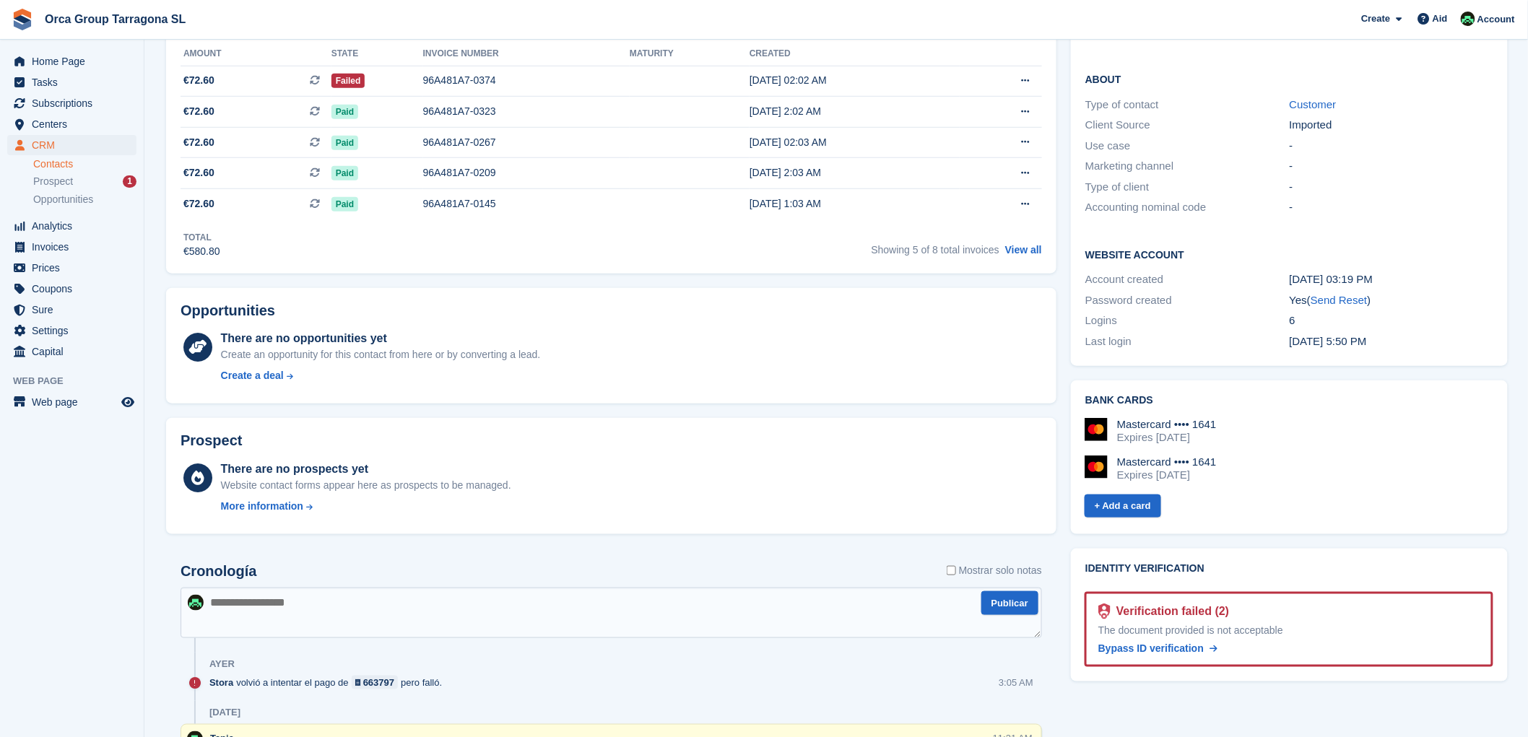
click at [230, 612] on textarea at bounding box center [611, 613] width 861 height 51
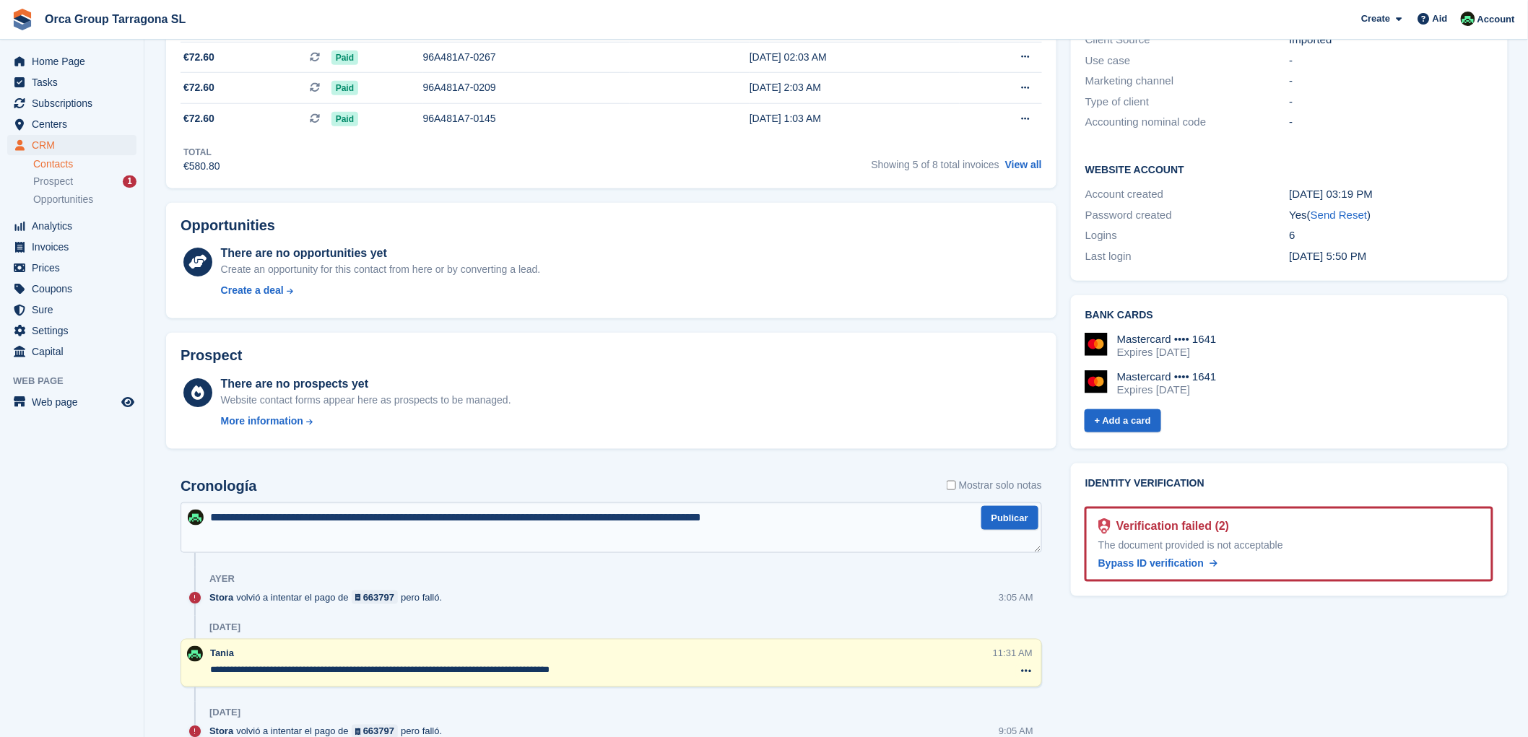
scroll to position [722, 0]
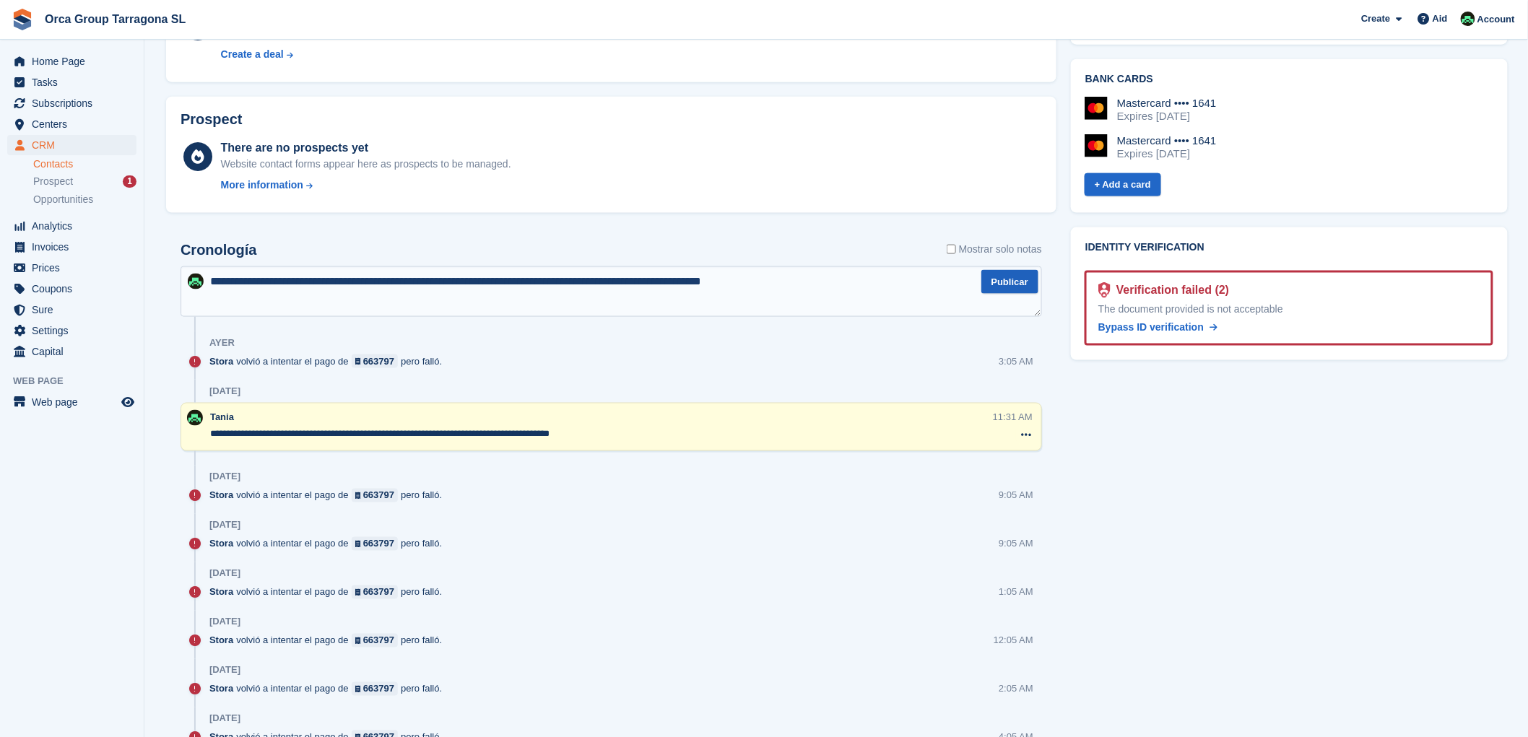
type textarea "**********"
click at [1004, 278] on button "Publicar" at bounding box center [1009, 282] width 57 height 24
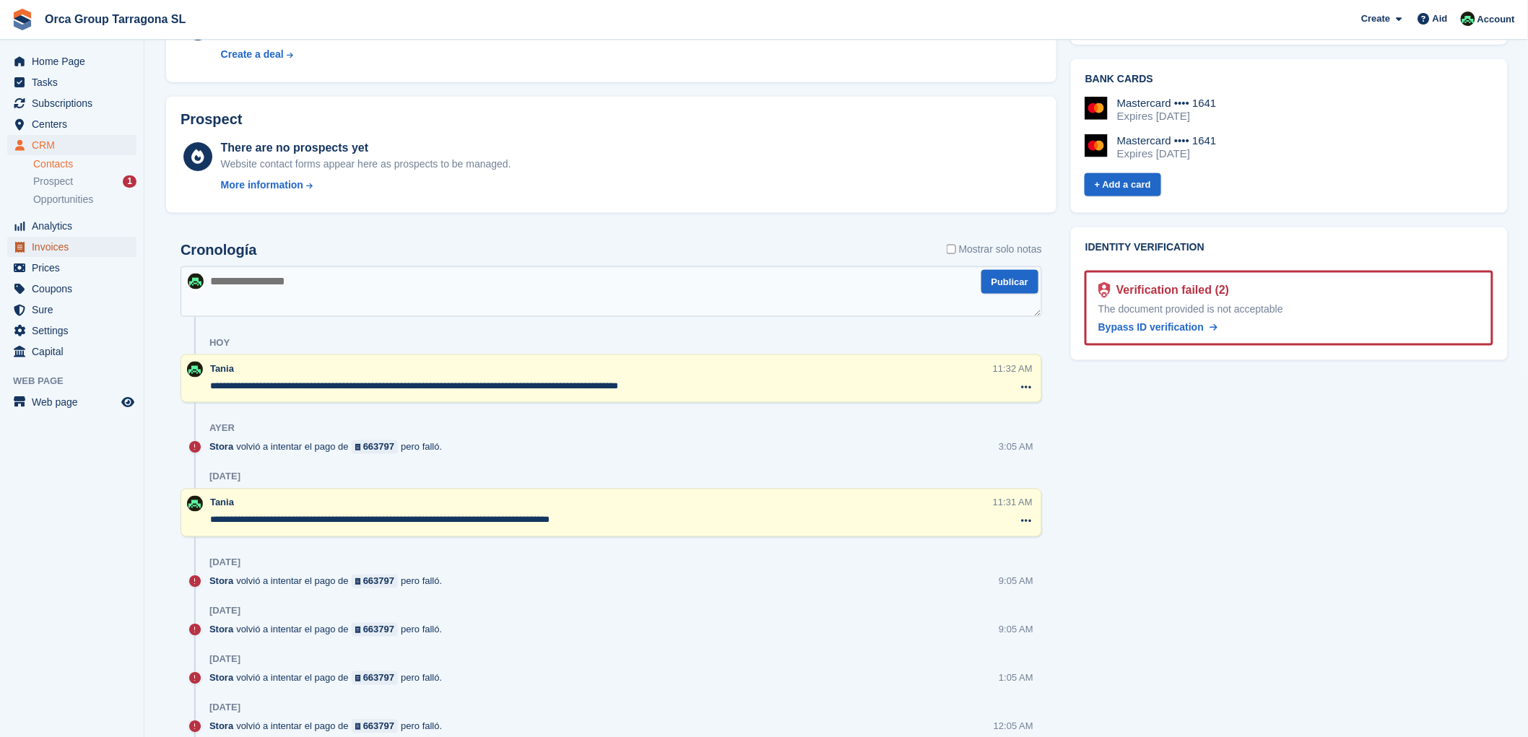
drag, startPoint x: 58, startPoint y: 248, endPoint x: 432, endPoint y: 304, distance: 378.1
click at [58, 248] on font "Invoices" at bounding box center [50, 247] width 37 height 12
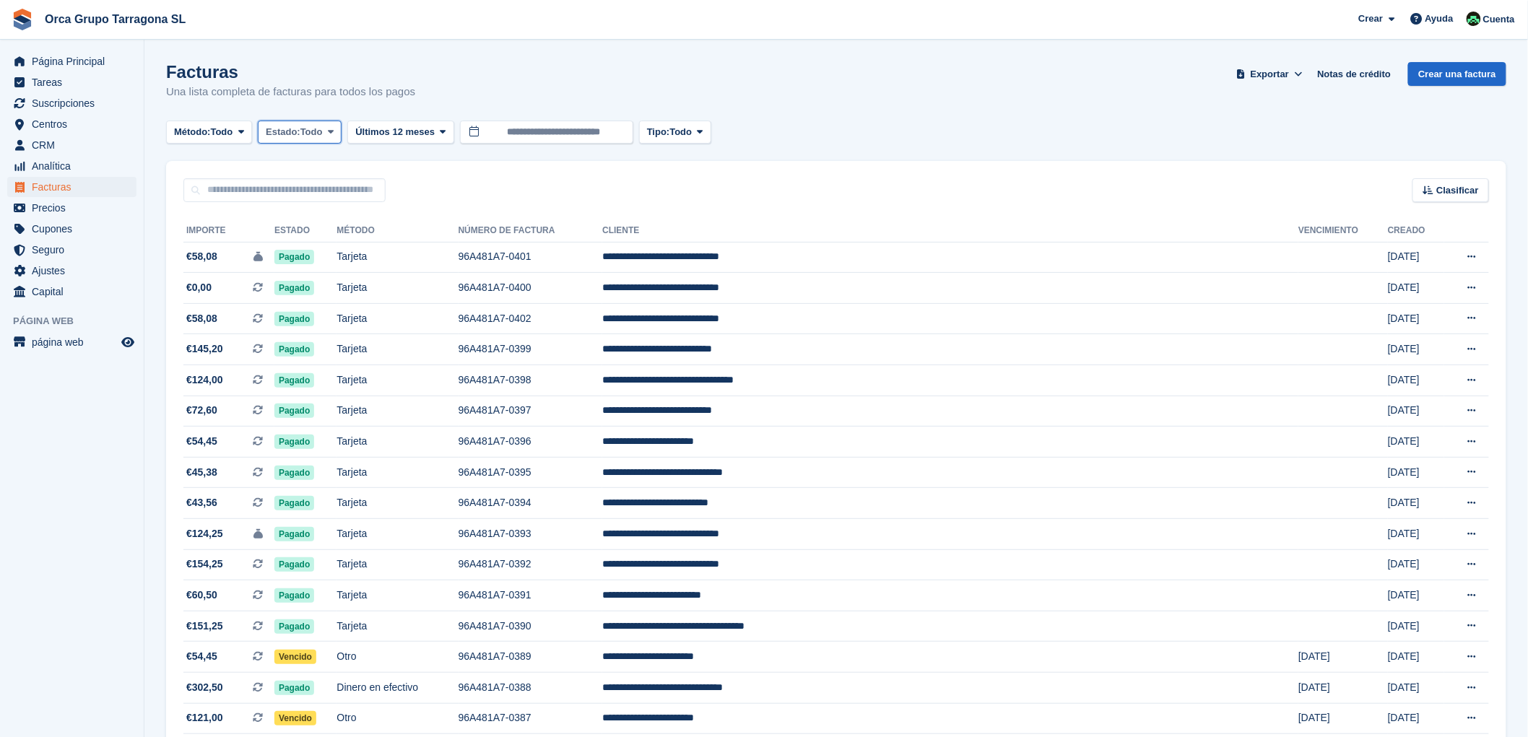
click at [336, 127] on span at bounding box center [331, 132] width 12 height 12
click at [320, 248] on link "Abierto" at bounding box center [327, 244] width 126 height 26
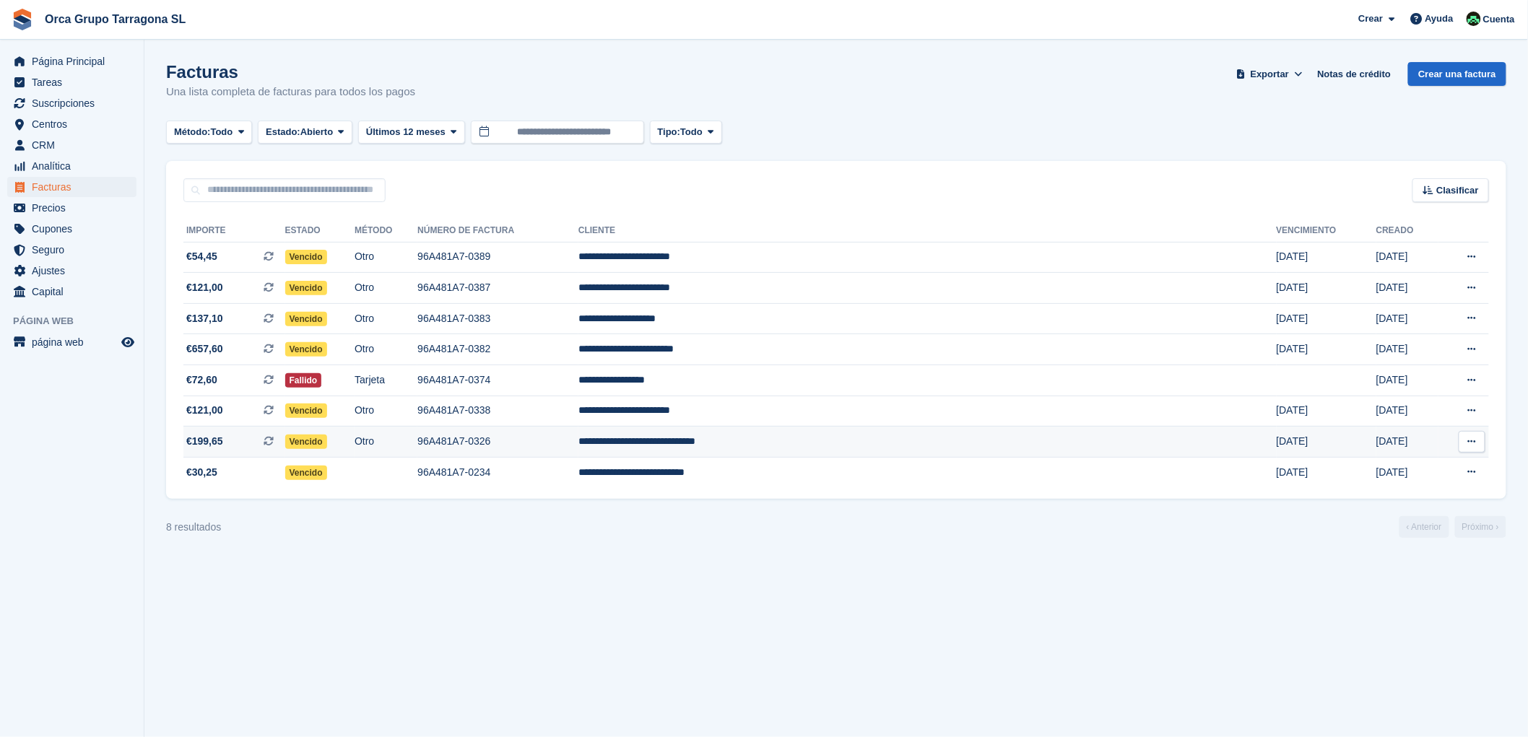
click at [824, 443] on td "**********" at bounding box center [927, 442] width 698 height 31
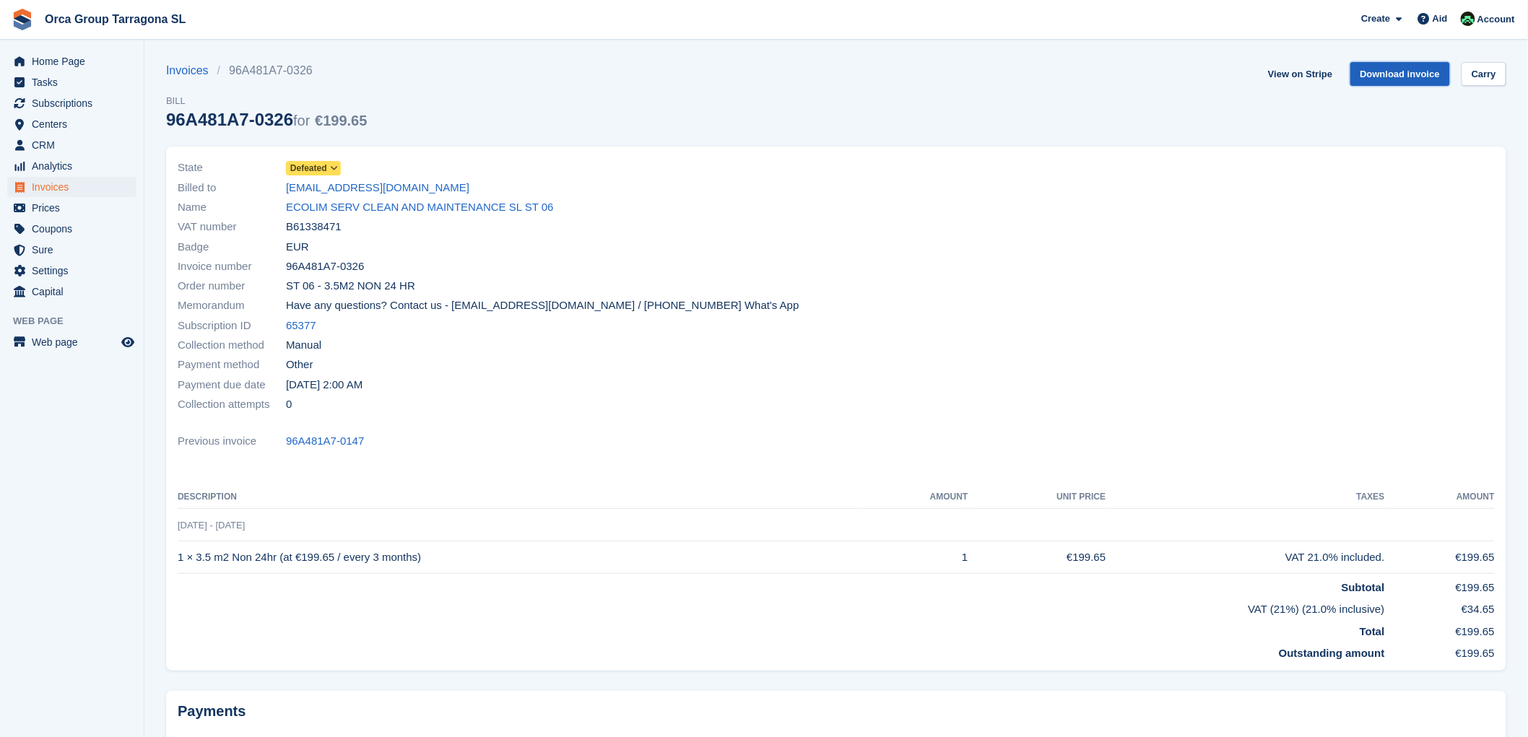
click at [1372, 69] on font "Download invoice" at bounding box center [1400, 74] width 80 height 11
click at [396, 207] on font "ECOLIM SERV CLEAN AND MAINTENANCE SL ST 06" at bounding box center [420, 207] width 268 height 12
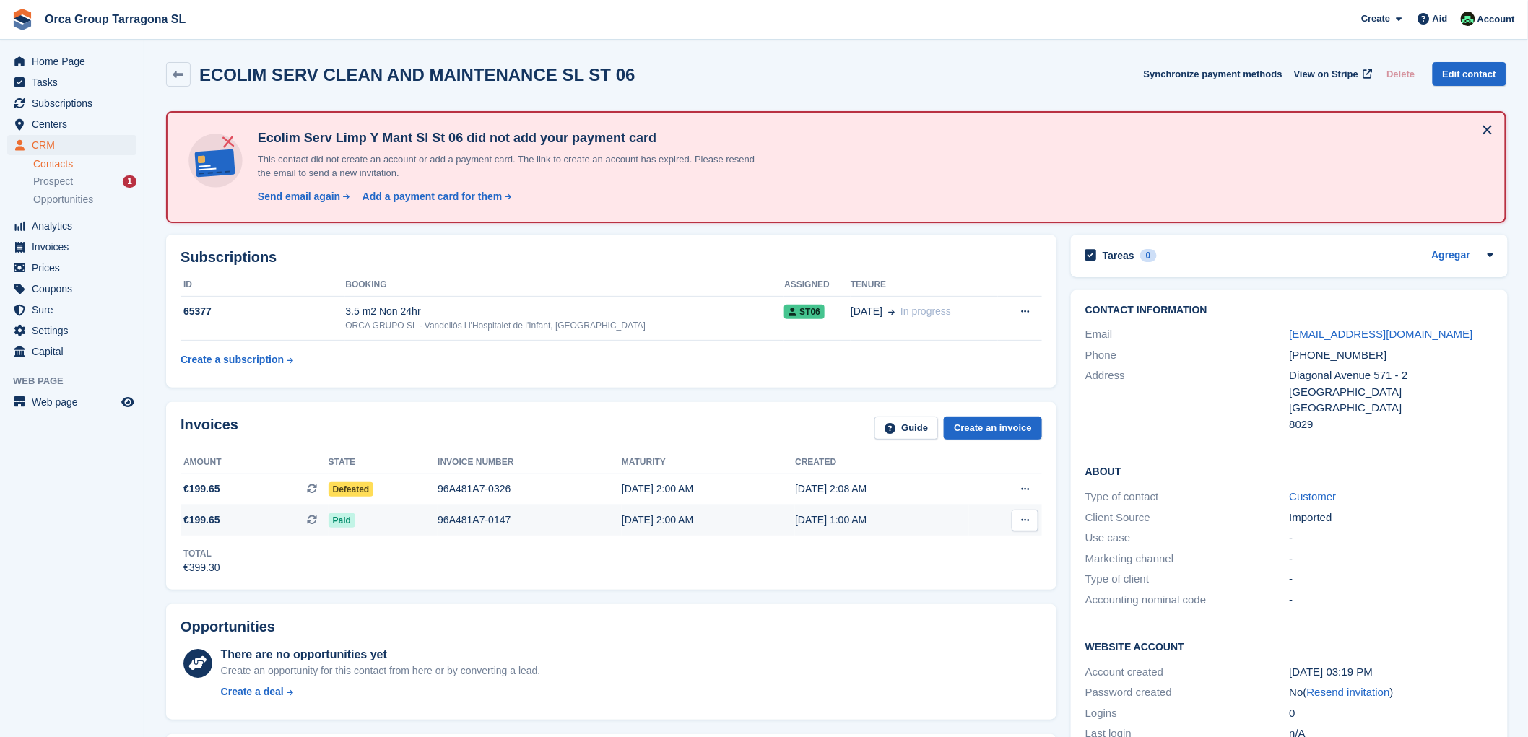
click at [458, 518] on font "96A481A7-0147" at bounding box center [474, 520] width 73 height 12
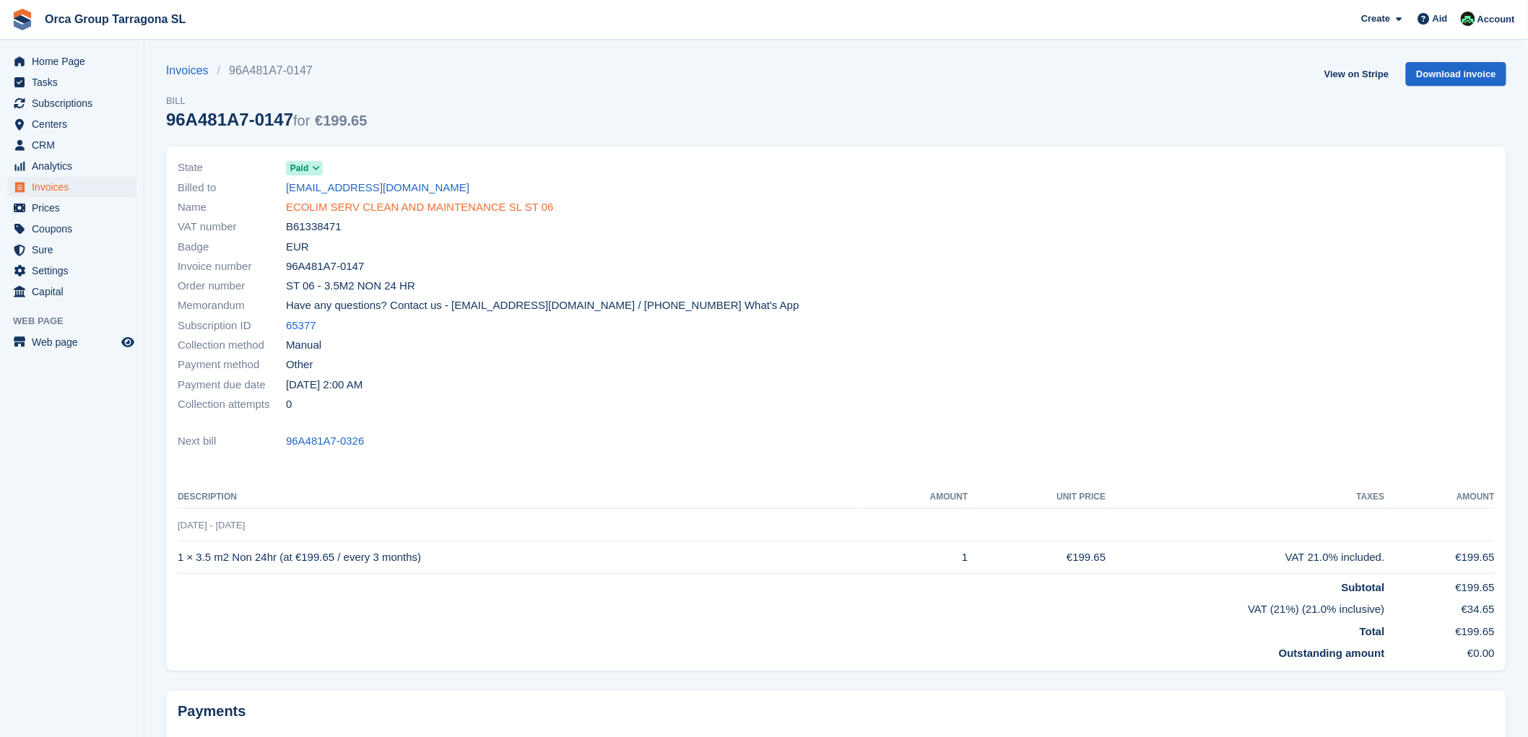
click at [461, 209] on font "ECOLIM SERV CLEAN AND MAINTENANCE SL ST 06" at bounding box center [420, 207] width 268 height 12
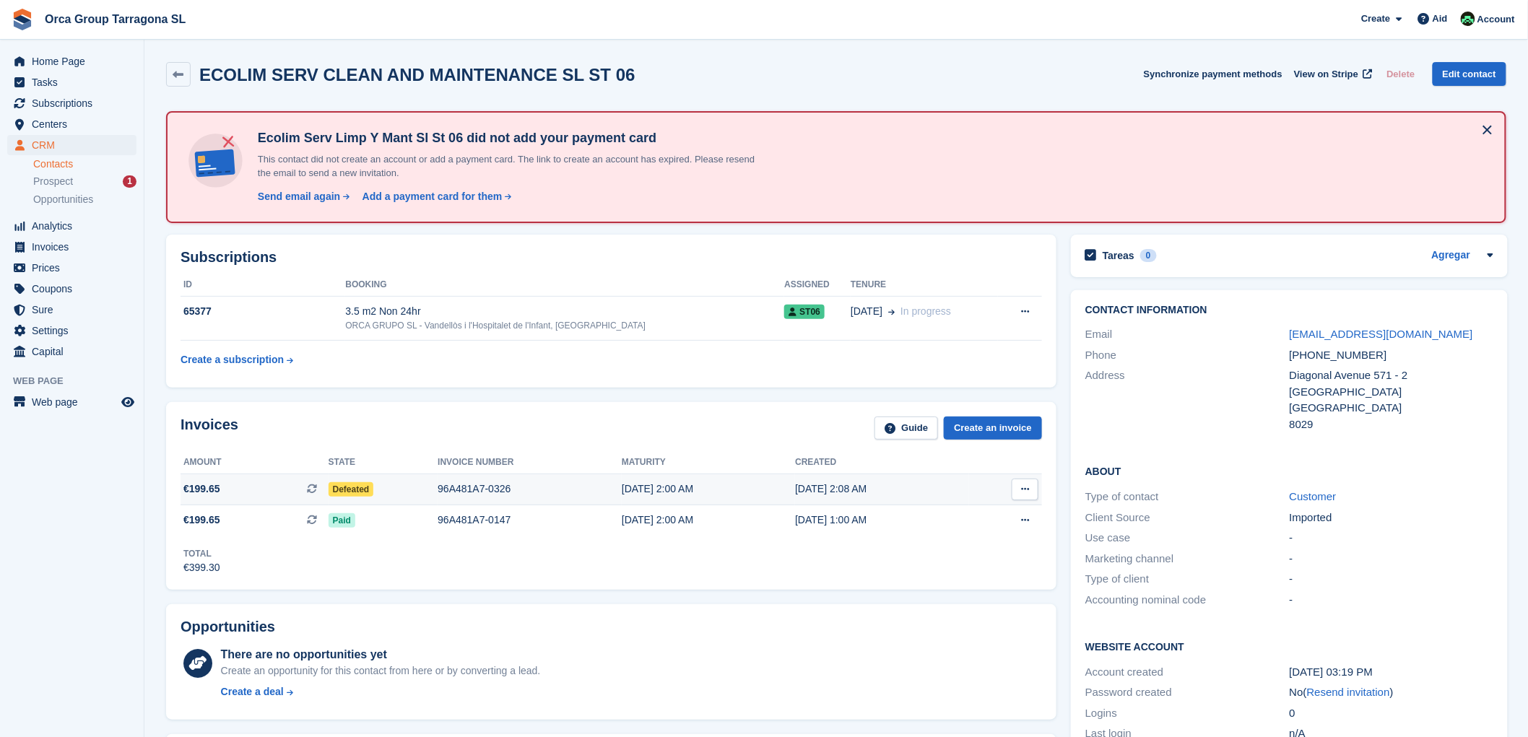
click at [465, 487] on font "96A481A7-0326" at bounding box center [474, 489] width 73 height 12
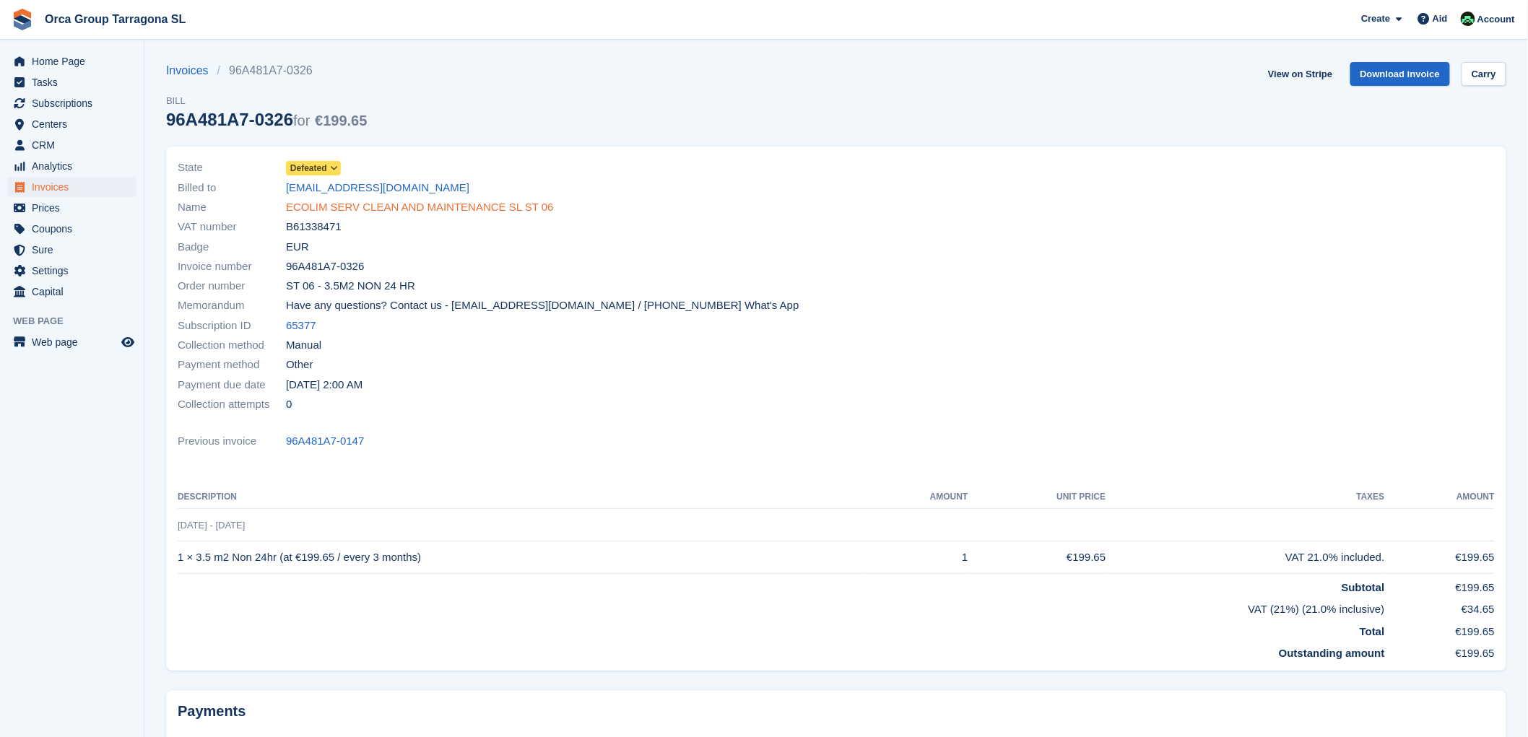
click at [334, 211] on font "ECOLIM SERV CLEAN AND MAINTENANCE SL ST 06" at bounding box center [420, 207] width 268 height 12
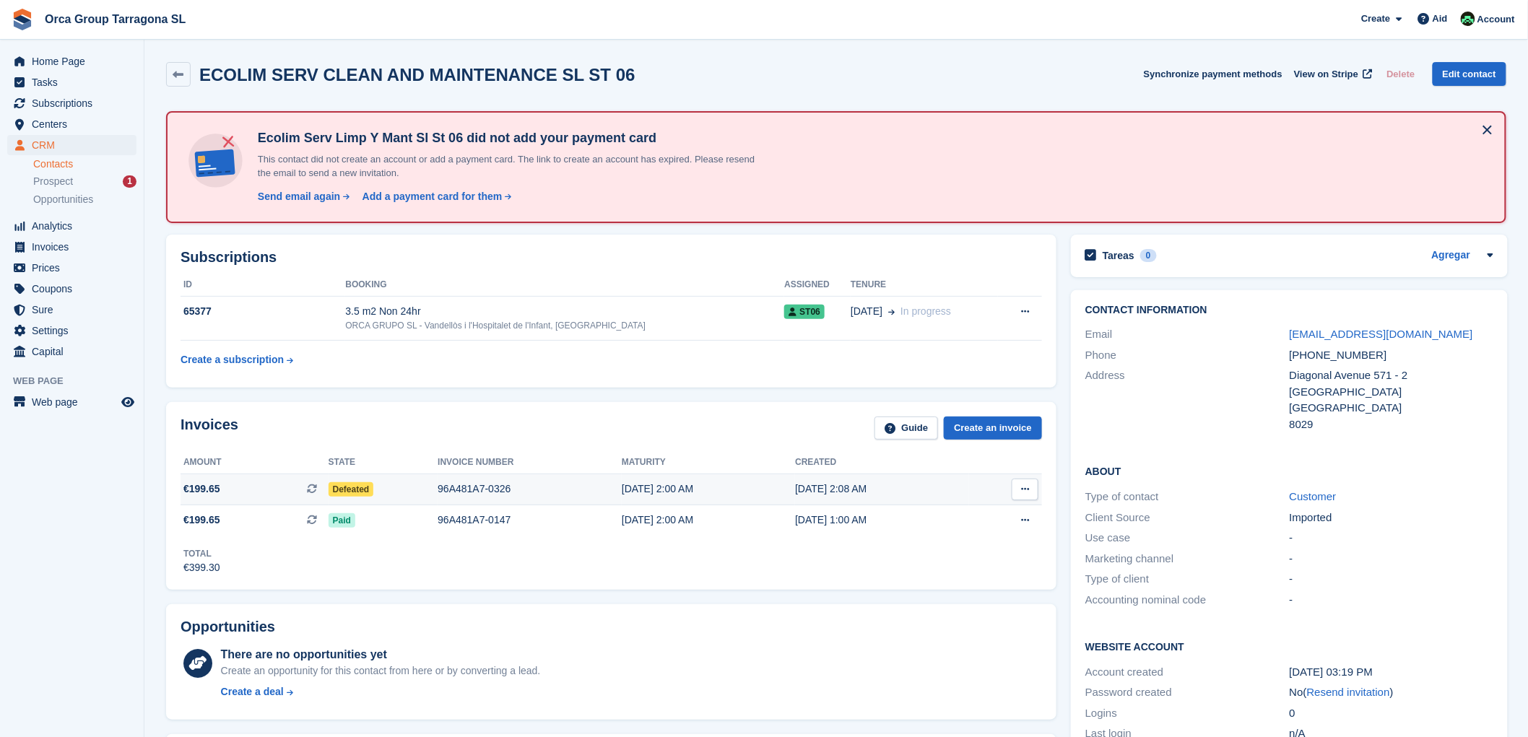
click at [1025, 486] on icon at bounding box center [1025, 488] width 8 height 9
click at [923, 520] on font "Download PDF" at bounding box center [947, 518] width 71 height 12
click at [721, 422] on div "Invoices Guide Create an invoice" at bounding box center [611, 433] width 861 height 32
drag, startPoint x: 911, startPoint y: 487, endPoint x: 174, endPoint y: 487, distance: 737.2
click at [174, 487] on div "Invoices Guide Create an invoice Amount State Invoice number Maturity Created €…" at bounding box center [611, 496] width 890 height 188
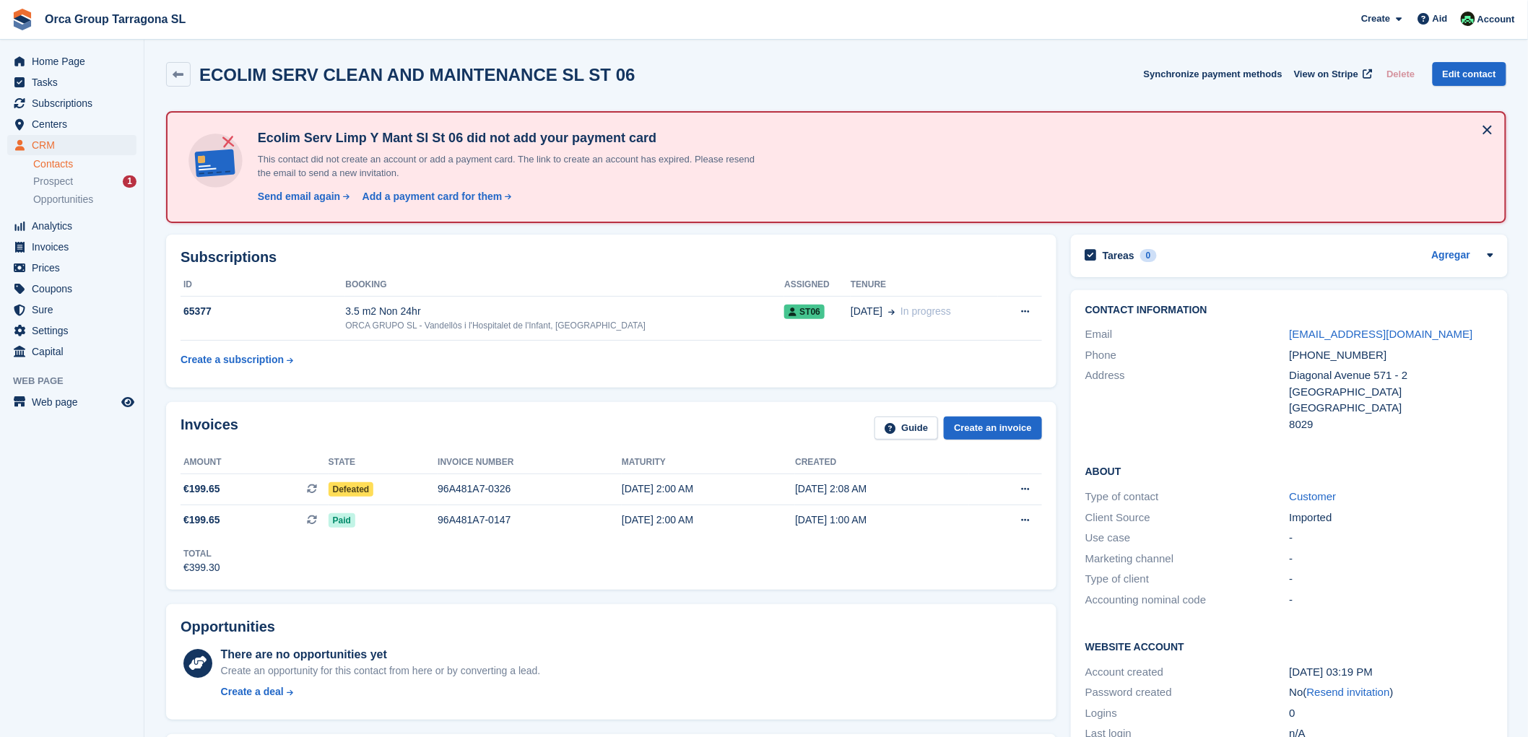
copy div "Amount State Invoice number Maturity Created €199.65 This is a recurring subscr…"
drag, startPoint x: 1401, startPoint y: 327, endPoint x: 1279, endPoint y: 331, distance: 122.1
click at [1279, 331] on div "Email ecolimsl@yahoo.es" at bounding box center [1289, 334] width 408 height 21
copy div "ecolimsl@yahoo.es"
click at [75, 249] on span "Invoices" at bounding box center [75, 247] width 87 height 20
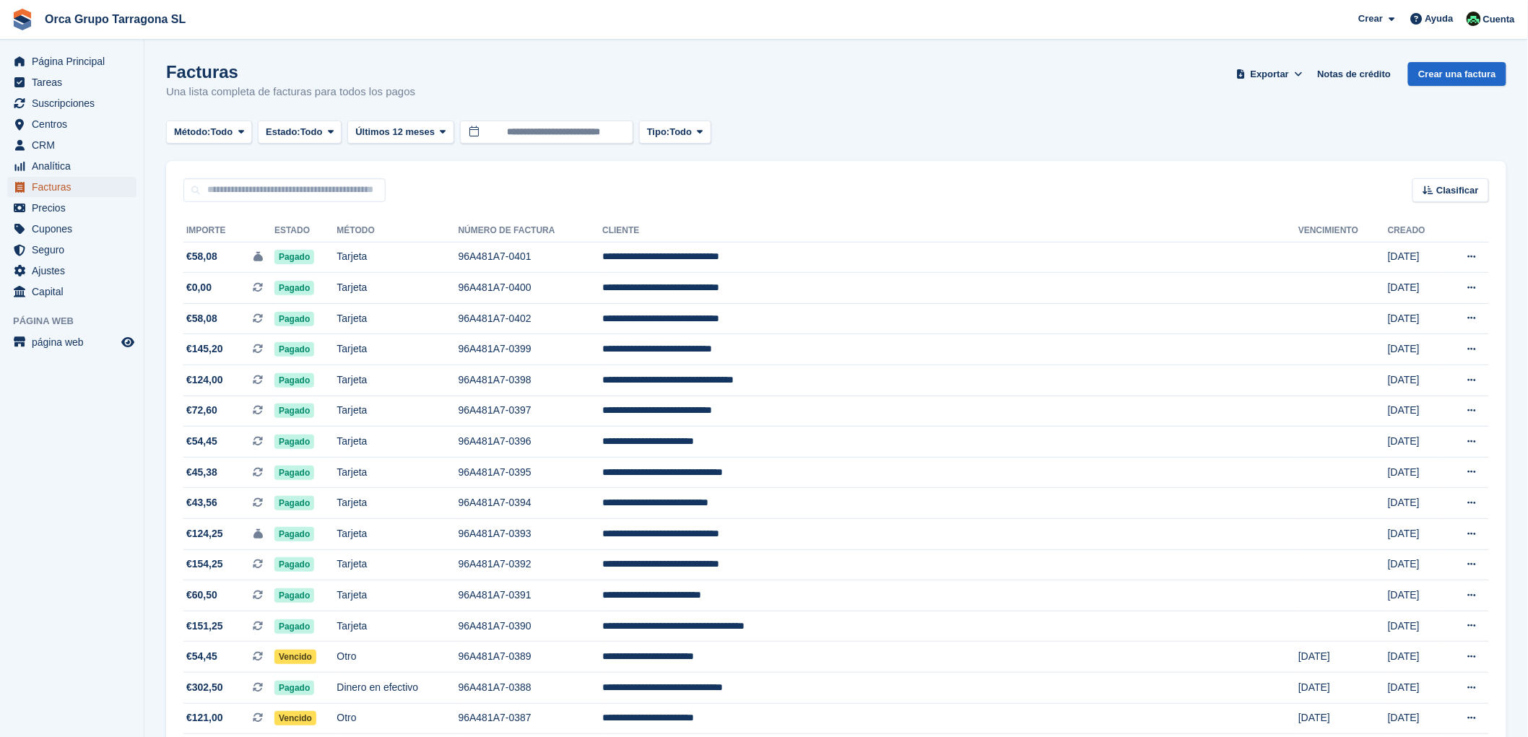
click at [78, 185] on span "Facturas" at bounding box center [75, 187] width 87 height 20
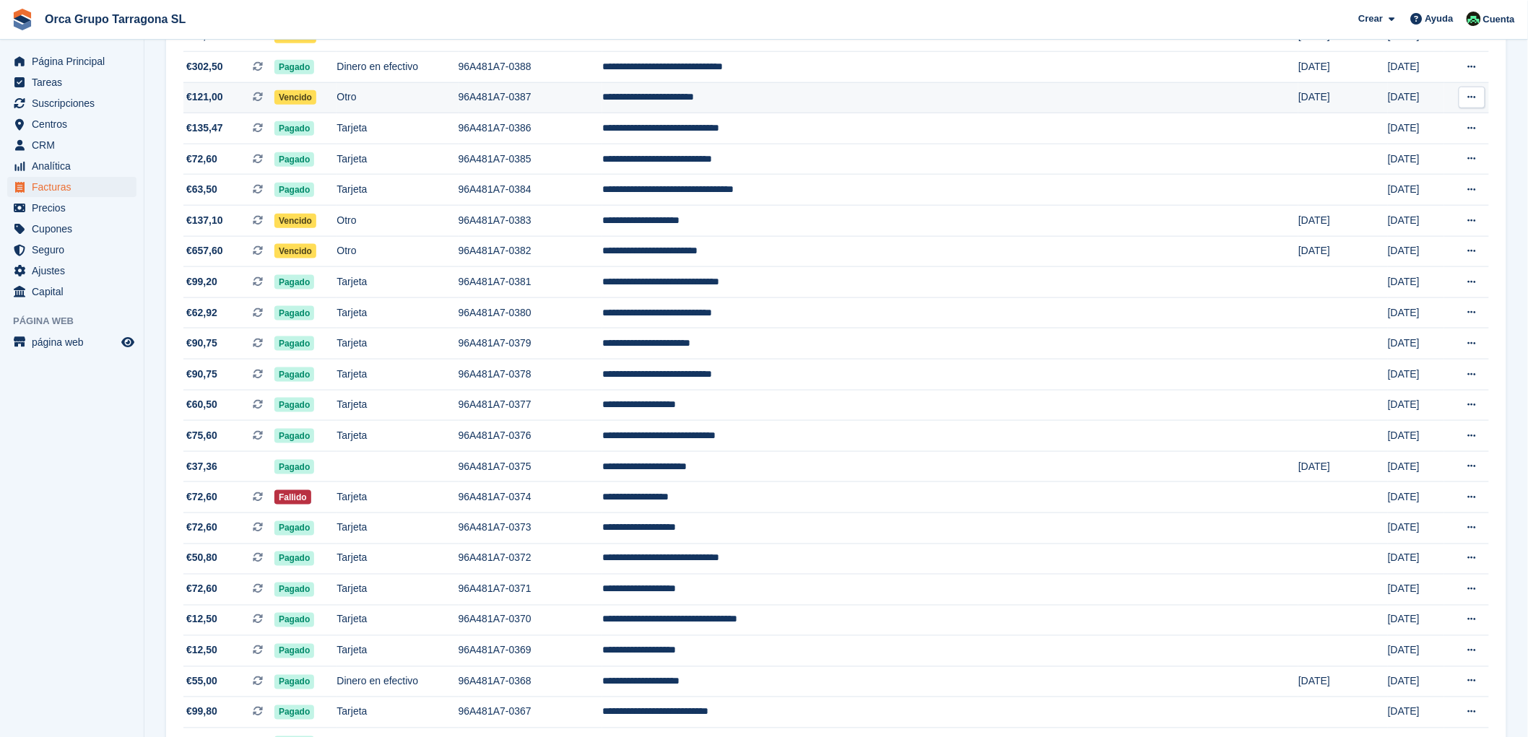
scroll to position [644, 0]
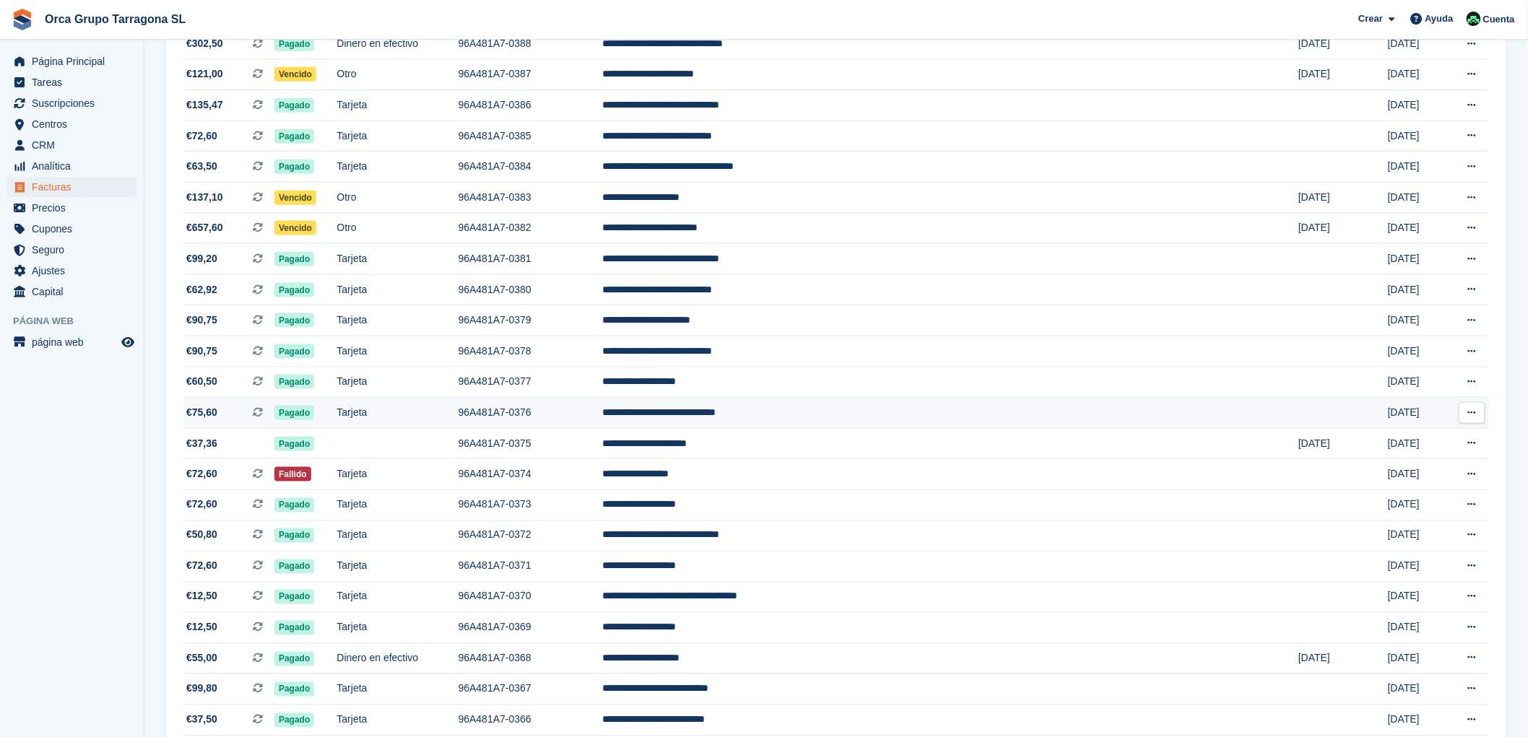
click at [812, 423] on td "**********" at bounding box center [950, 413] width 696 height 31
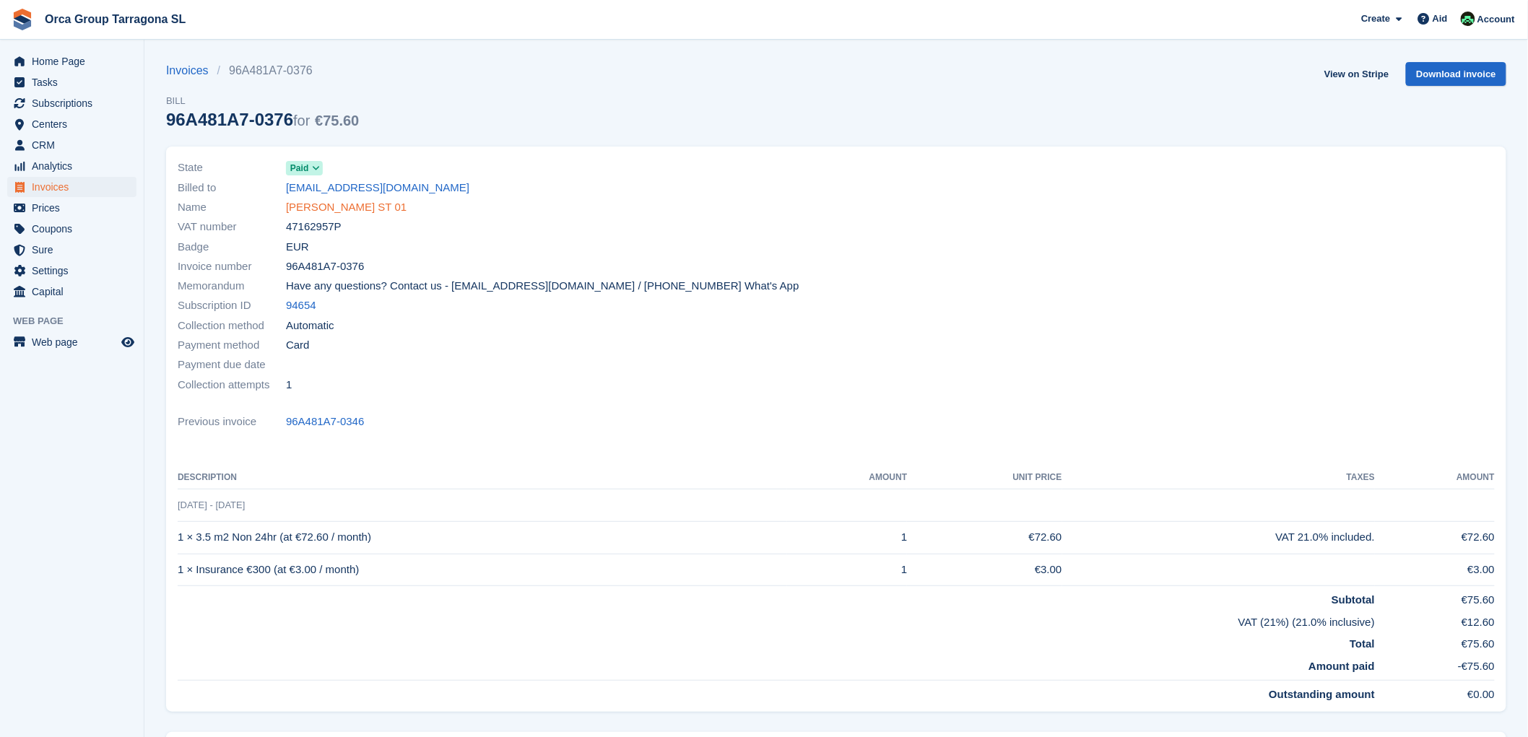
click at [394, 207] on font "[PERSON_NAME] ST 01" at bounding box center [346, 207] width 121 height 12
